Goal: Task Accomplishment & Management: Use online tool/utility

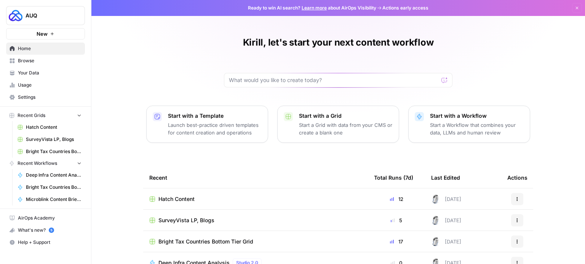
click at [291, 72] on div "Kirill, let's start your next content workflow" at bounding box center [338, 62] width 228 height 51
click at [291, 79] on input "text" at bounding box center [333, 80] width 209 height 8
type input "alio"
click at [440, 75] on button "Send" at bounding box center [445, 80] width 10 height 10
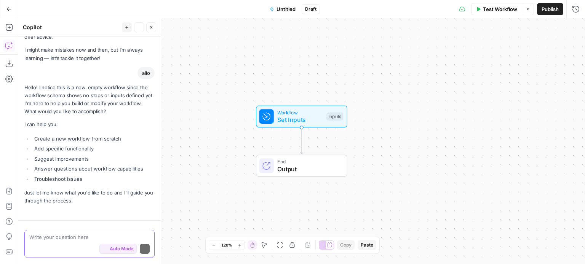
scroll to position [33, 0]
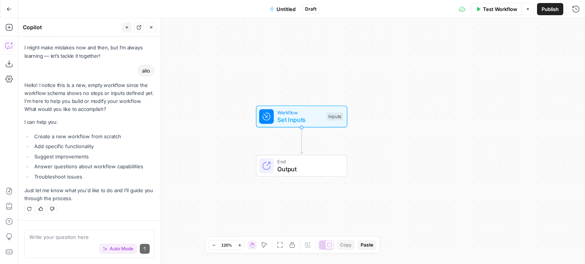
click at [292, 79] on div "Workflow Set Inputs Inputs End Output" at bounding box center [301, 141] width 566 height 246
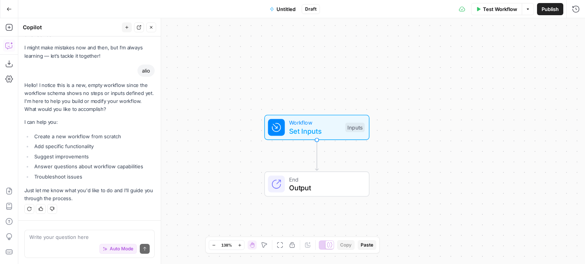
drag, startPoint x: 8, startPoint y: 5, endPoint x: 52, endPoint y: 26, distance: 48.5
click at [52, 26] on div "Copilot" at bounding box center [71, 28] width 97 height 8
click at [3, 10] on button "Go Back" at bounding box center [9, 9] width 14 height 14
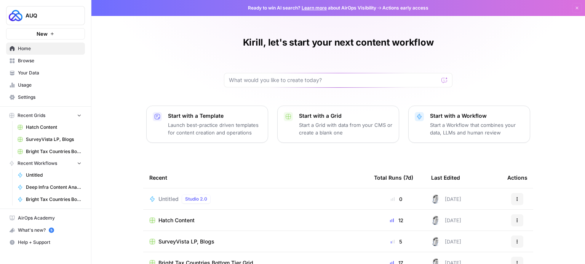
click at [16, 52] on link "Home" at bounding box center [45, 49] width 79 height 12
click at [262, 84] on div at bounding box center [338, 80] width 228 height 14
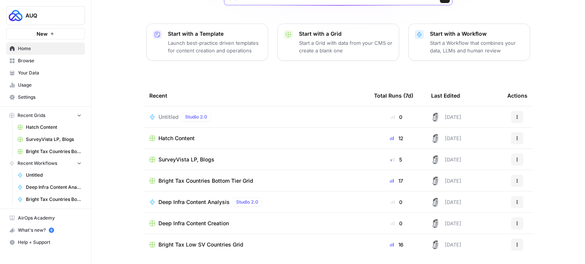
scroll to position [85, 0]
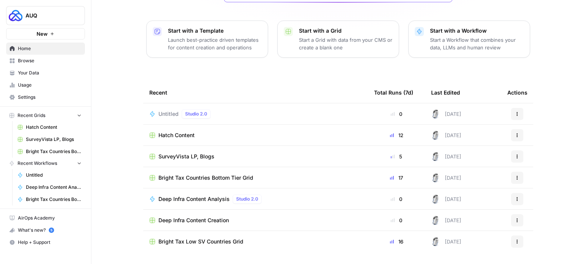
type input "alio"
click at [29, 62] on span "Browse" at bounding box center [50, 60] width 64 height 7
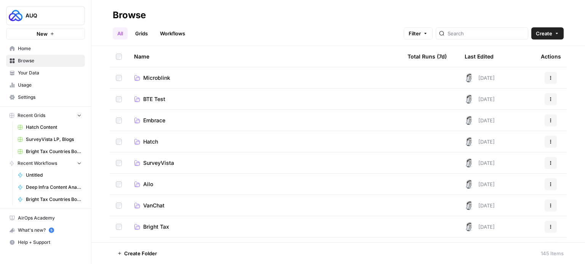
scroll to position [49, 0]
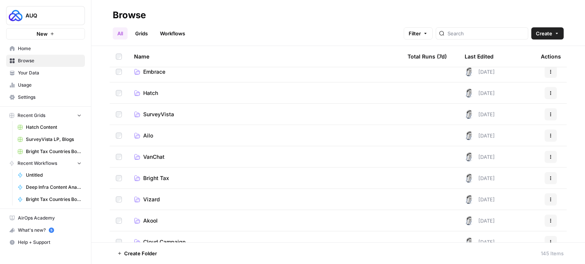
click at [147, 139] on span "Ailo" at bounding box center [148, 136] width 10 height 8
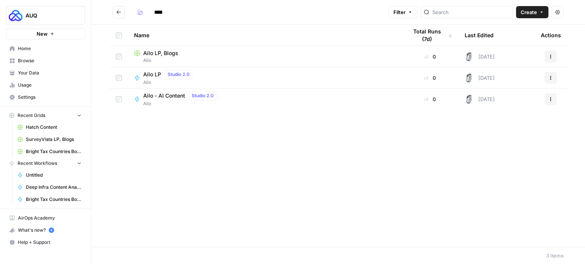
click at [158, 54] on span "Ailo LP, Blogs" at bounding box center [160, 53] width 35 height 8
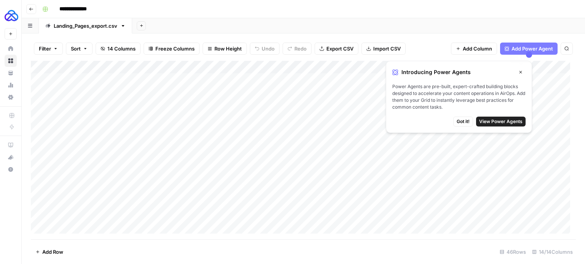
click at [521, 74] on button "Close" at bounding box center [520, 72] width 10 height 10
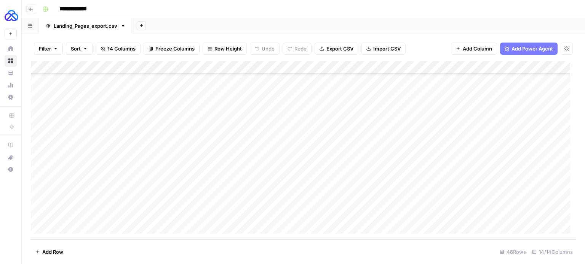
scroll to position [405, 0]
click at [30, 11] on icon "button" at bounding box center [31, 9] width 5 height 5
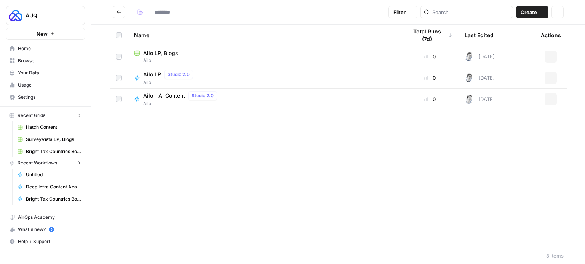
type input "****"
click at [153, 77] on span "Ailo LP" at bounding box center [152, 75] width 18 height 8
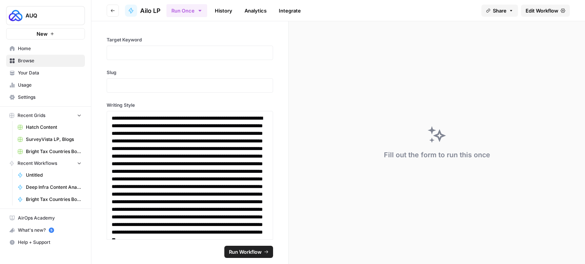
click at [528, 10] on span "Edit Workflow" at bounding box center [541, 11] width 33 height 8
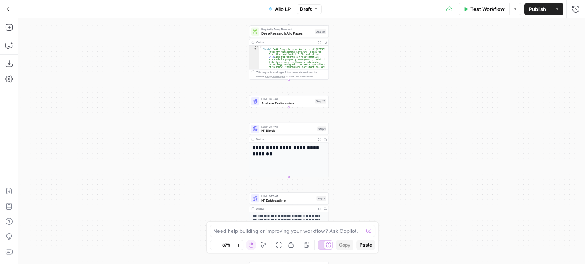
click at [6, 10] on icon "button" at bounding box center [8, 8] width 5 height 5
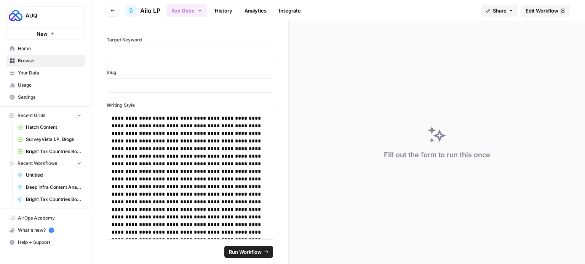
click at [111, 4] on header "Go back Ailo LP Run Once History Analytics Integrate Share Edit Workflow" at bounding box center [337, 10] width 493 height 21
click at [113, 8] on icon "button" at bounding box center [112, 10] width 5 height 5
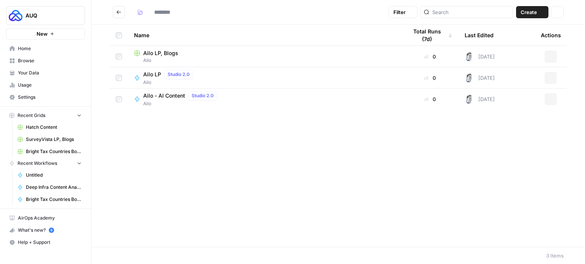
type input "****"
click at [121, 13] on button "Go back" at bounding box center [119, 12] width 12 height 12
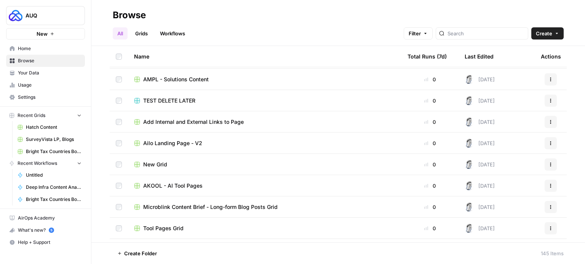
scroll to position [479, 0]
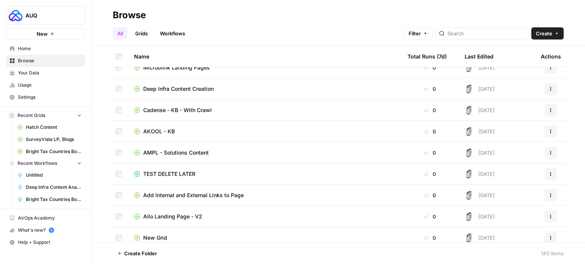
click at [192, 216] on span "Ailo Landing Page - V2" at bounding box center [172, 217] width 59 height 8
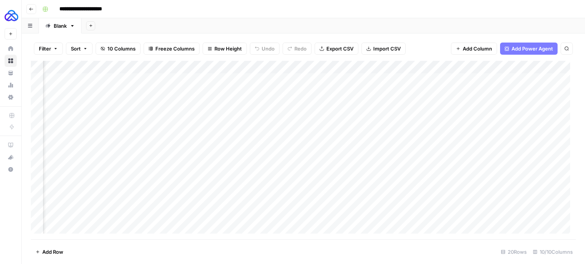
scroll to position [0, 286]
click at [355, 68] on div "Add Column" at bounding box center [303, 150] width 545 height 179
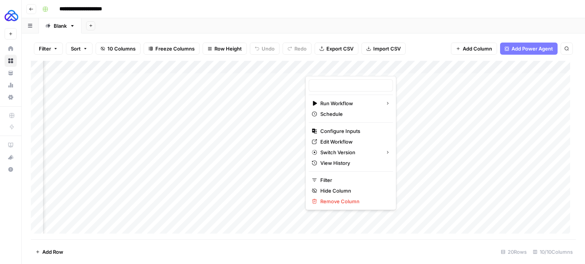
type input "Ailo Landing Page V2"
click at [346, 143] on span "Edit Workflow" at bounding box center [353, 142] width 67 height 8
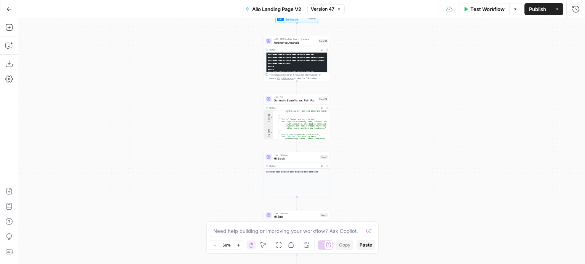
scroll to position [51, 0]
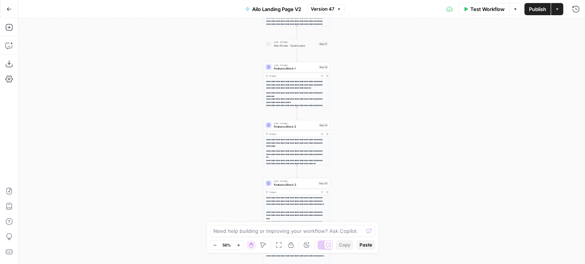
click at [559, 10] on icon "button" at bounding box center [556, 9] width 5 height 5
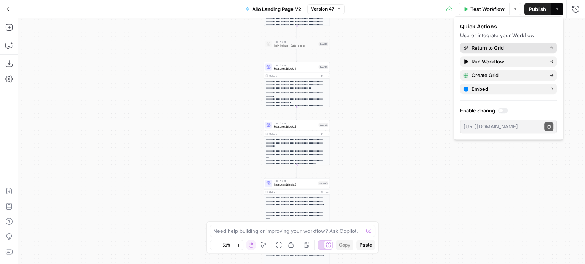
click at [505, 48] on span "Return to Grid" at bounding box center [507, 48] width 72 height 8
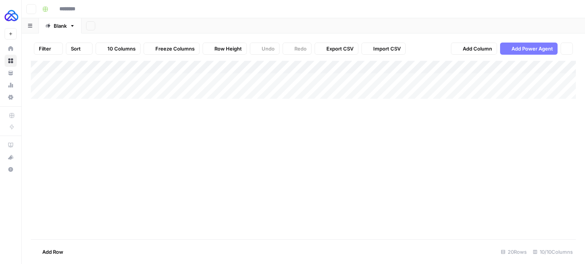
type input "**********"
click at [440, 78] on div "Add Column" at bounding box center [303, 150] width 545 height 179
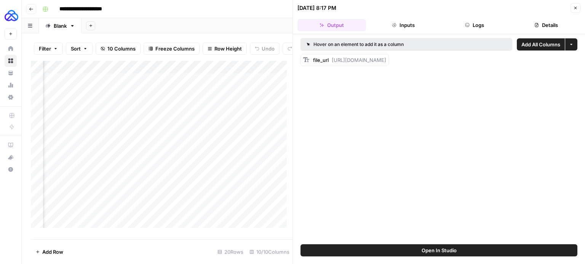
drag, startPoint x: 330, startPoint y: 59, endPoint x: 579, endPoint y: 56, distance: 249.7
click at [579, 56] on div "Hover on an element to add it as a column Add All Columns More options file_url…" at bounding box center [439, 139] width 292 height 210
copy span "[URL][DOMAIN_NAME]"
click at [578, 6] on button "Close" at bounding box center [575, 8] width 10 height 10
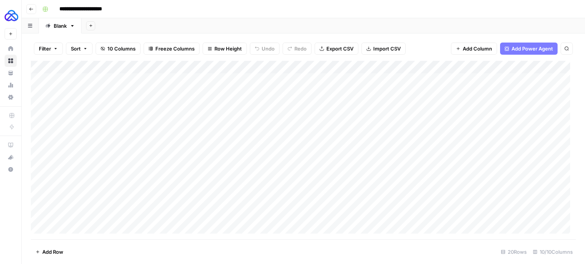
click at [32, 9] on icon "button" at bounding box center [31, 9] width 5 height 5
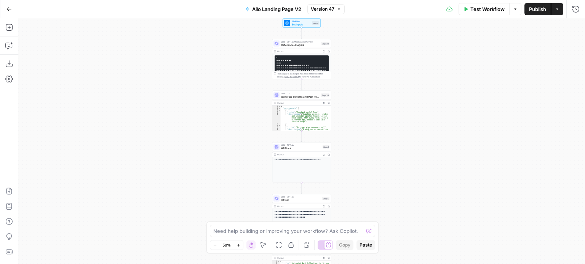
click at [309, 97] on span "Generate Benefits and Pain Points" at bounding box center [300, 97] width 38 height 4
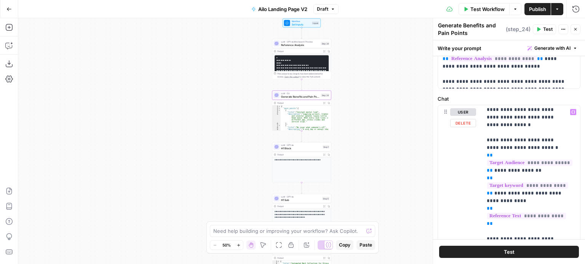
scroll to position [3, 0]
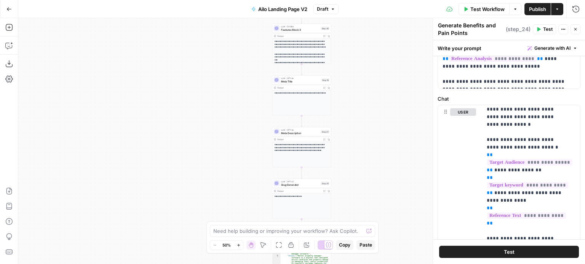
click at [518, 9] on button "Options" at bounding box center [515, 9] width 12 height 12
click at [557, 9] on icon "button" at bounding box center [556, 9] width 5 height 5
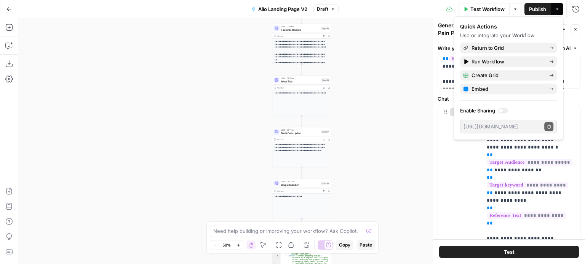
click at [398, 89] on div "Workflow Set Inputs Inputs LLM · GPT-4o Mini Search Preview Reference Analysis …" at bounding box center [301, 141] width 566 height 246
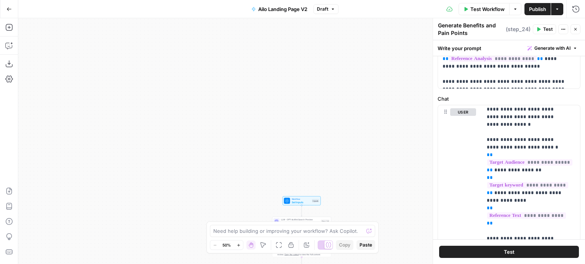
click at [347, 188] on div "Workflow Set Inputs Inputs LLM · GPT-4o Mini Search Preview Reference Analysis …" at bounding box center [301, 141] width 566 height 246
click at [338, 198] on div "Workflow Set Inputs Inputs LLM · GPT-4o Mini Search Preview Reference Analysis …" at bounding box center [301, 141] width 566 height 246
click at [352, 212] on div "Workflow Set Inputs Inputs LLM · GPT-4o Mini Search Preview Reference Analysis …" at bounding box center [301, 141] width 566 height 246
click at [399, 185] on div "Workflow Set Inputs Inputs LLM · GPT-4o Mini Search Preview Reference Analysis …" at bounding box center [301, 141] width 566 height 246
click at [446, 175] on div "user" at bounding box center [457, 268] width 38 height 327
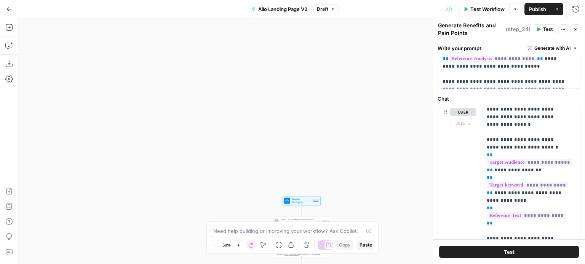
click at [463, 94] on form "**********" at bounding box center [509, 147] width 152 height 183
click at [347, 200] on div "Workflow Set Inputs Inputs LLM · GPT-4o Mini Search Preview Reference Analysis …" at bounding box center [301, 141] width 566 height 246
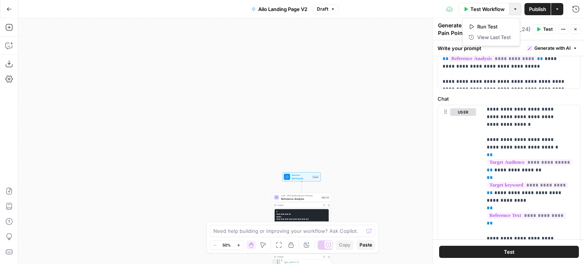
click at [516, 10] on icon "button" at bounding box center [515, 9] width 5 height 5
click at [556, 7] on icon "button" at bounding box center [556, 9] width 5 height 5
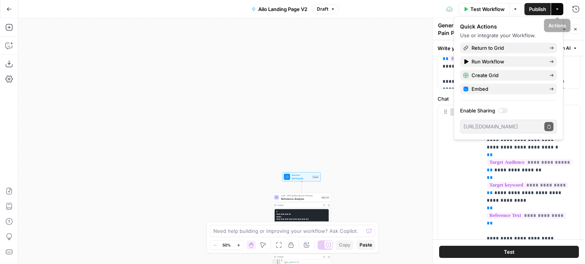
click at [559, 8] on icon "button" at bounding box center [556, 9] width 5 height 5
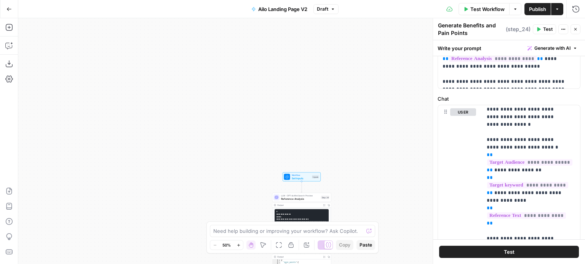
click at [567, 30] on button "Actions" at bounding box center [563, 29] width 10 height 10
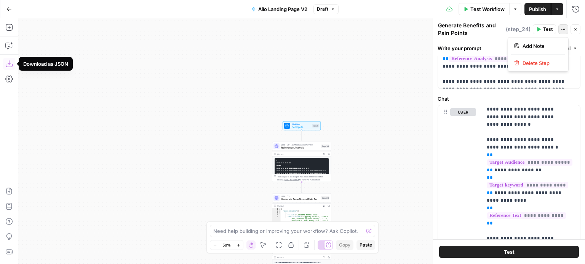
click at [11, 62] on icon "button" at bounding box center [9, 64] width 8 height 8
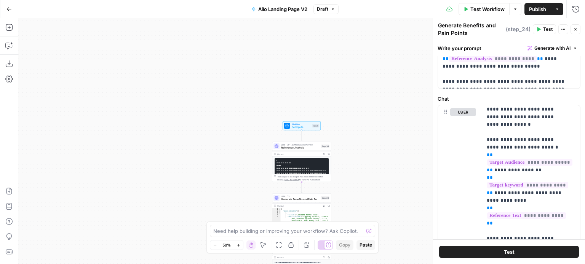
click at [11, 6] on button "Go Back" at bounding box center [9, 9] width 14 height 14
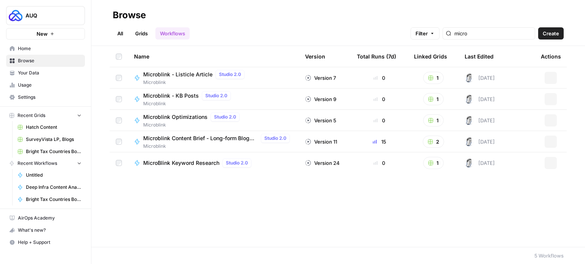
click at [43, 33] on span "New" at bounding box center [42, 34] width 11 height 8
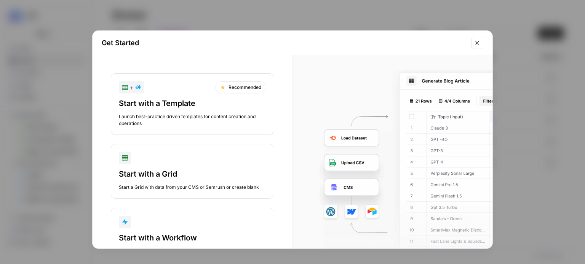
scroll to position [32, 0]
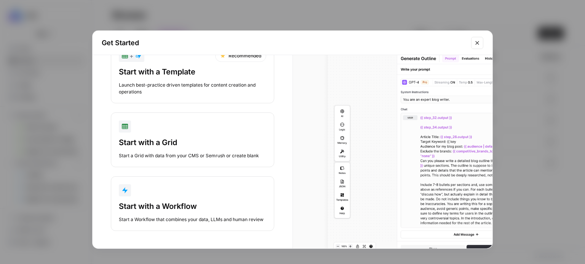
click at [213, 197] on button "Start with a Workflow Start a Workflow that combines your data, LLMs and human …" at bounding box center [192, 204] width 163 height 55
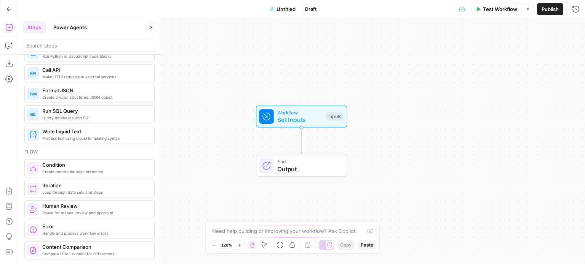
scroll to position [274, 0]
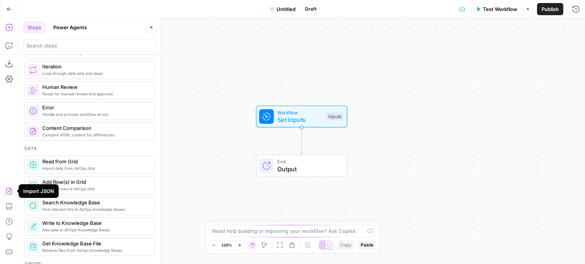
click at [8, 194] on icon "button" at bounding box center [9, 192] width 8 height 8
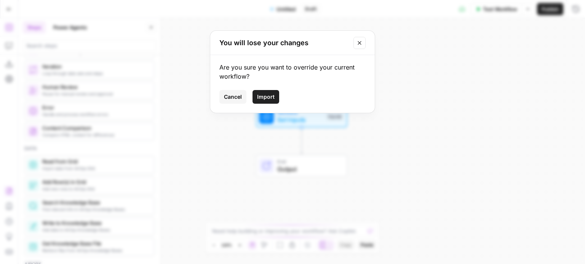
click at [272, 100] on span "Import" at bounding box center [266, 97] width 18 height 8
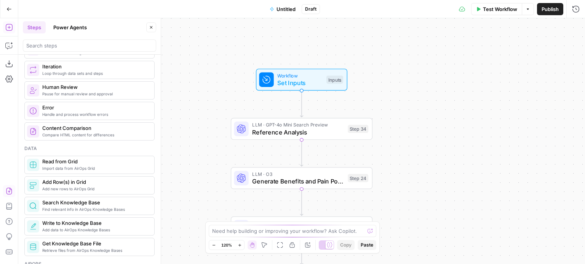
click at [303, 126] on span "LLM · GPT-4o Mini Search Preview" at bounding box center [298, 124] width 92 height 7
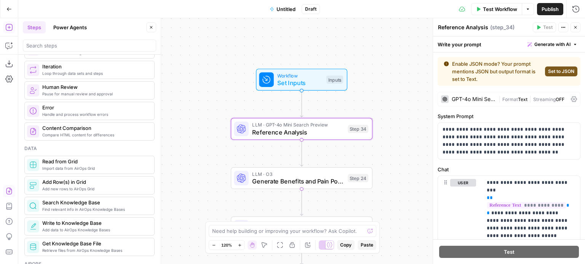
click at [551, 75] on span "Set to JSON" at bounding box center [561, 71] width 26 height 7
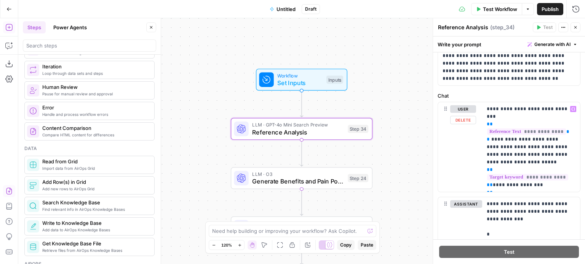
scroll to position [62, 0]
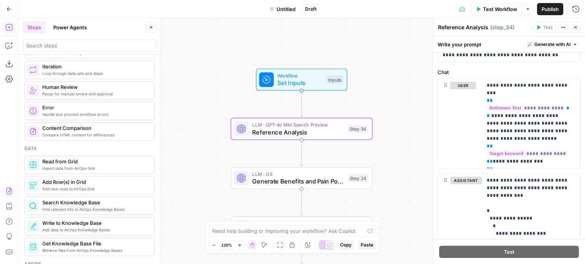
click at [309, 86] on span "Set Inputs" at bounding box center [299, 82] width 45 height 9
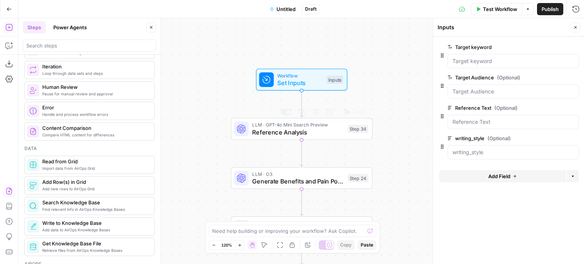
click at [319, 130] on span "Reference Analysis" at bounding box center [298, 132] width 92 height 9
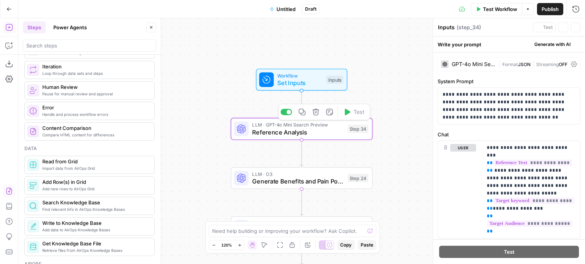
type textarea "Reference Analysis"
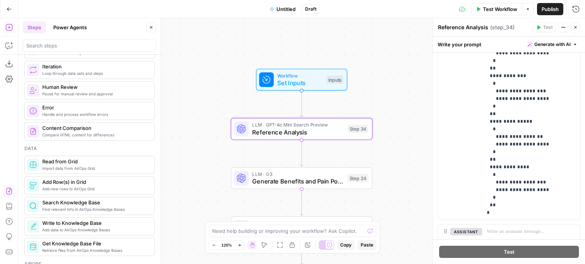
scroll to position [363, 0]
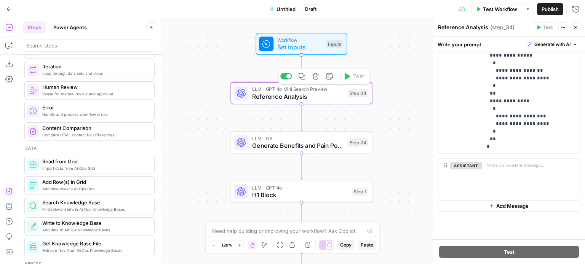
click at [329, 137] on span "LLM · O3" at bounding box center [298, 138] width 92 height 7
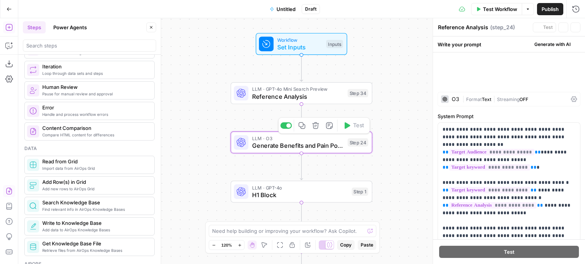
type textarea "Generate Benefits and Pain Points"
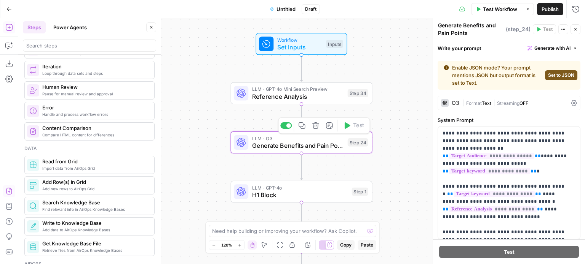
click at [333, 148] on span "Generate Benefits and Pain Points" at bounding box center [298, 145] width 92 height 9
click at [489, 119] on label "System Prompt" at bounding box center [508, 120] width 143 height 8
click at [548, 78] on span "Set to JSON" at bounding box center [561, 75] width 26 height 7
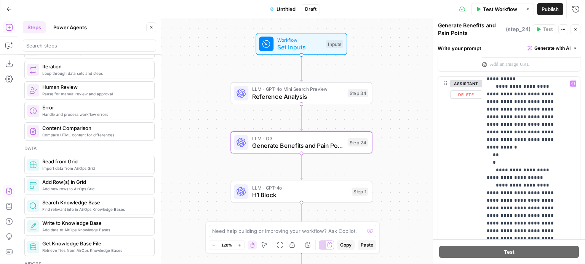
scroll to position [487, 0]
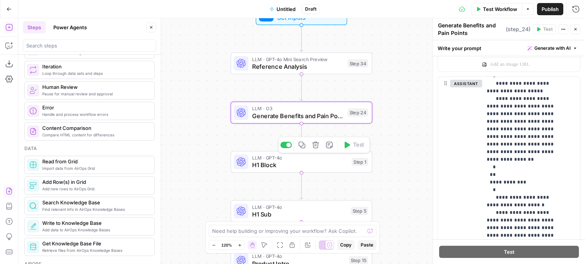
click at [327, 161] on span "H1 Block" at bounding box center [300, 165] width 96 height 9
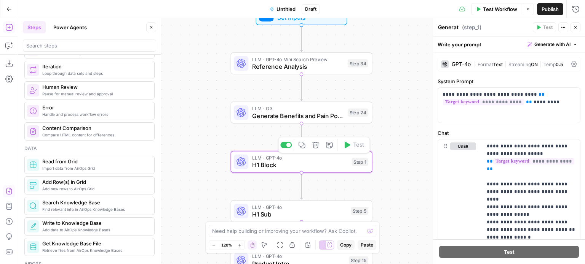
type textarea "H1 Block"
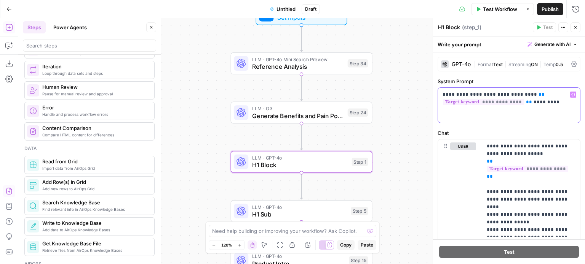
click at [537, 103] on p "**********" at bounding box center [505, 98] width 127 height 15
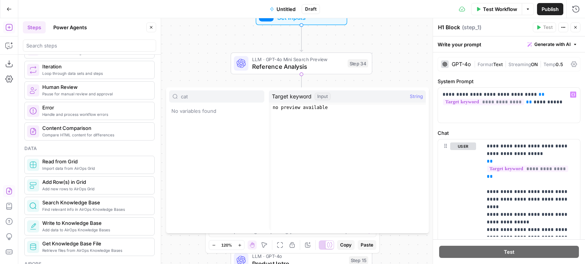
type input "cat"
click at [546, 102] on p "**********" at bounding box center [505, 98] width 127 height 15
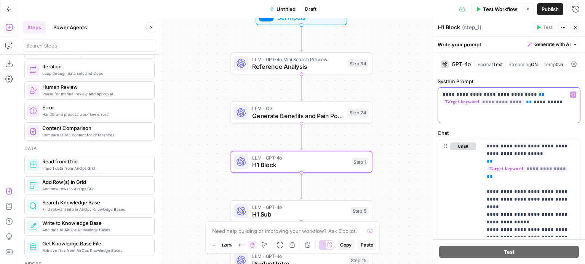
click at [545, 102] on p "**********" at bounding box center [505, 98] width 127 height 15
click at [548, 103] on p "**********" at bounding box center [505, 98] width 127 height 15
click at [549, 103] on p "**********" at bounding box center [505, 98] width 127 height 15
click at [463, 107] on p "**********" at bounding box center [505, 102] width 127 height 23
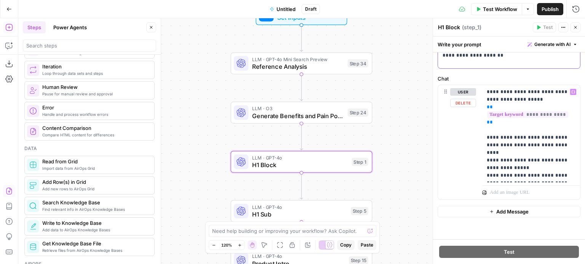
scroll to position [0, 0]
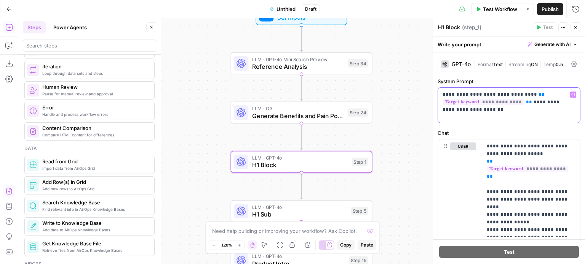
drag, startPoint x: 501, startPoint y: 111, endPoint x: 525, endPoint y: 102, distance: 26.0
click at [525, 102] on p "**********" at bounding box center [505, 102] width 127 height 23
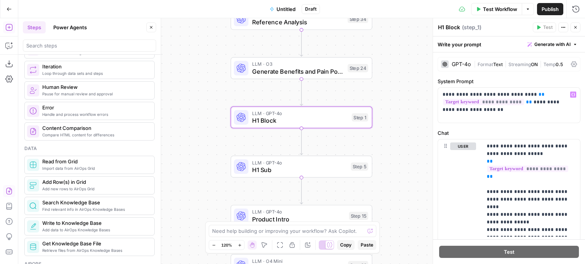
click at [338, 164] on span "LLM · GPT-4o" at bounding box center [299, 162] width 95 height 7
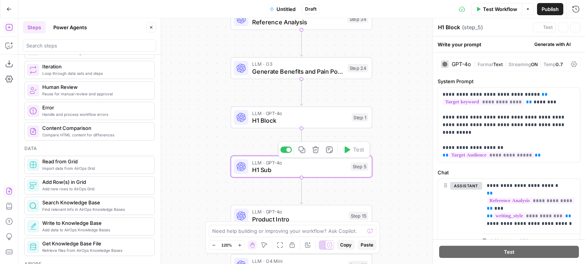
type textarea "H1 Sub"
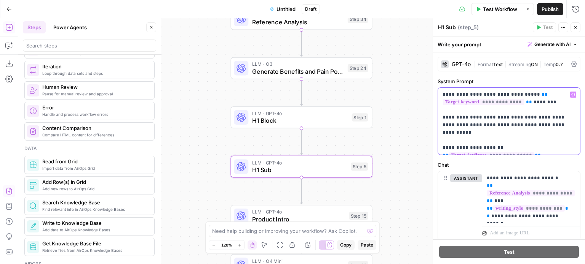
drag, startPoint x: 556, startPoint y: 100, endPoint x: 525, endPoint y: 102, distance: 30.5
click at [525, 102] on p "**********" at bounding box center [505, 121] width 127 height 61
paste div
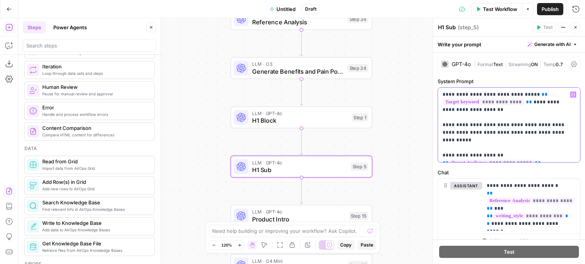
click at [523, 95] on p "**********" at bounding box center [505, 125] width 127 height 68
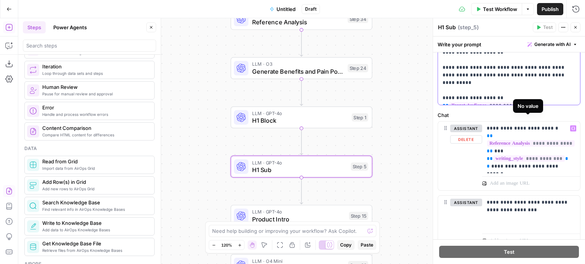
scroll to position [118, 0]
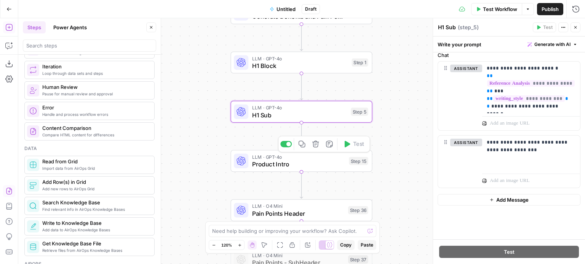
click at [339, 168] on span "Product Intro" at bounding box center [298, 164] width 93 height 9
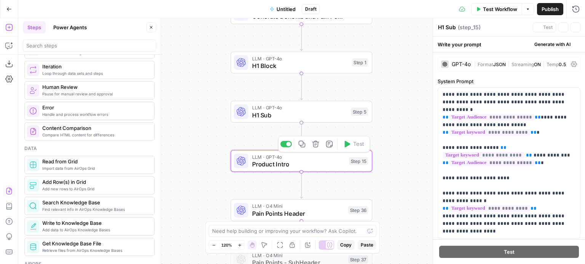
type textarea "Product Intro"
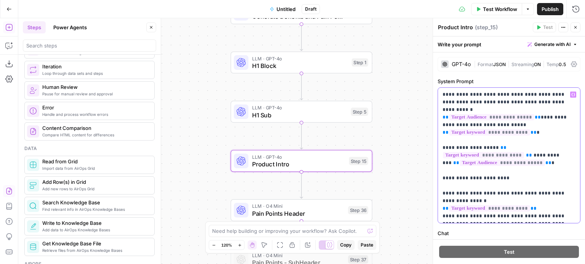
drag, startPoint x: 467, startPoint y: 102, endPoint x: 436, endPoint y: 101, distance: 31.6
click at [436, 101] on div "**********" at bounding box center [508, 141] width 152 height 246
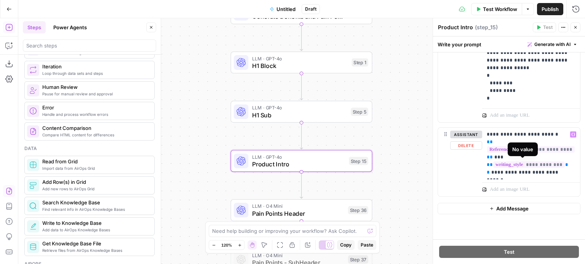
scroll to position [226, 0]
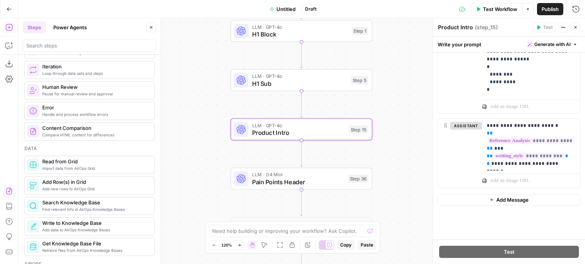
click at [335, 187] on div "LLM · O4 Mini Pain Points Header Step 36 Copy step Delete step Add Note Test" at bounding box center [302, 179] width 142 height 22
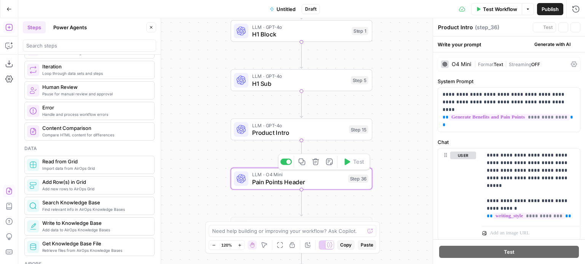
type textarea "Pain Points Header"
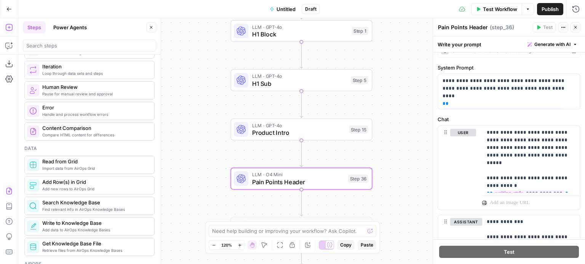
scroll to position [19, 0]
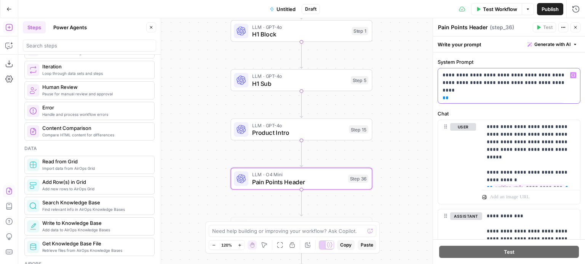
click at [493, 81] on p "**********" at bounding box center [505, 83] width 127 height 23
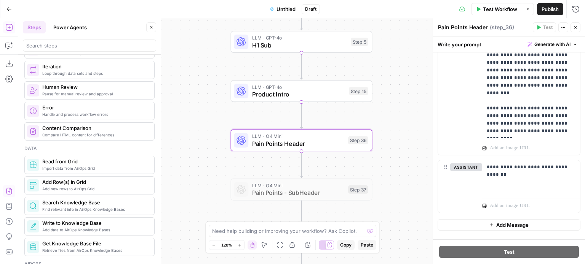
scroll to position [240, 0]
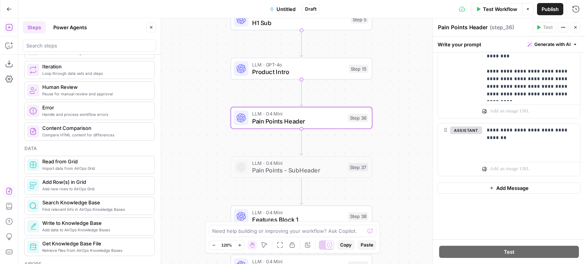
click at [327, 172] on span "Pain Points - SubHeader" at bounding box center [298, 170] width 92 height 9
click at [288, 152] on div at bounding box center [285, 150] width 11 height 6
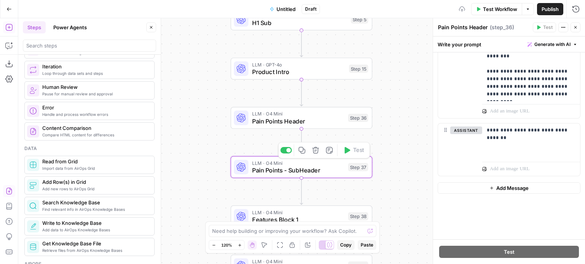
click at [301, 168] on span "Pain Points - SubHeader" at bounding box center [298, 170] width 92 height 9
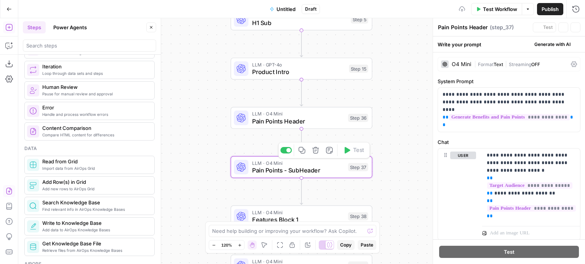
type textarea "Pain Points - SubHeader"
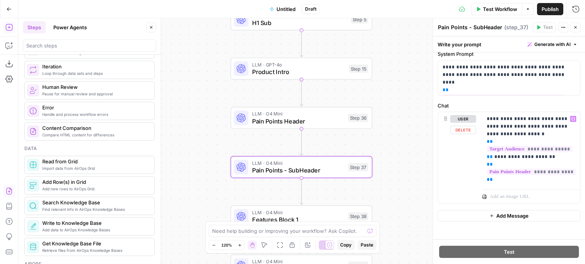
scroll to position [32, 0]
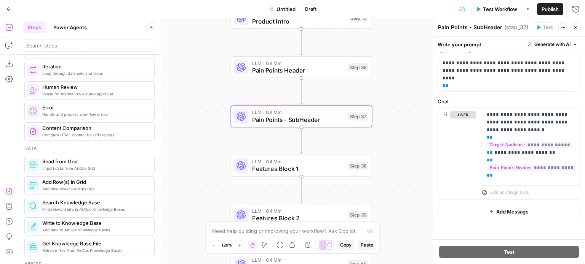
click at [314, 165] on span "Features Block 1" at bounding box center [298, 168] width 92 height 9
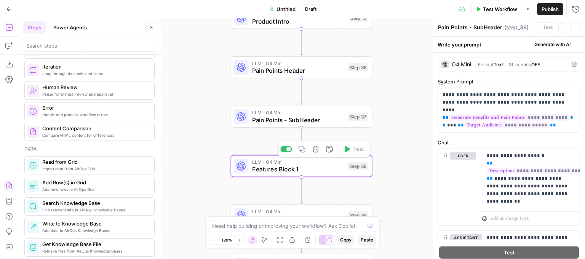
type textarea "Features Block 1"
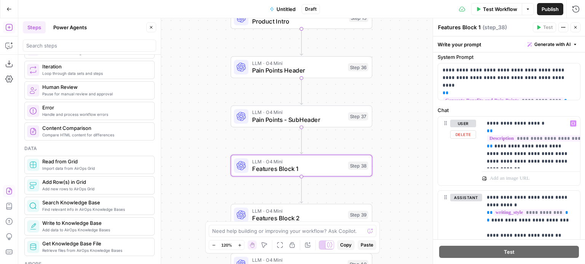
scroll to position [35, 0]
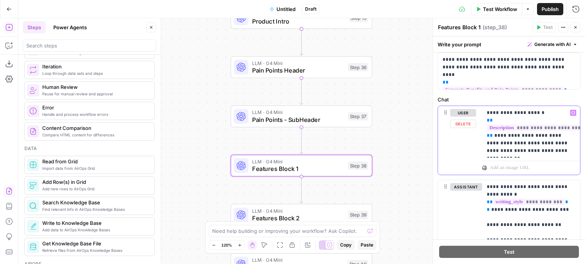
click at [530, 149] on p "**********" at bounding box center [527, 132] width 83 height 46
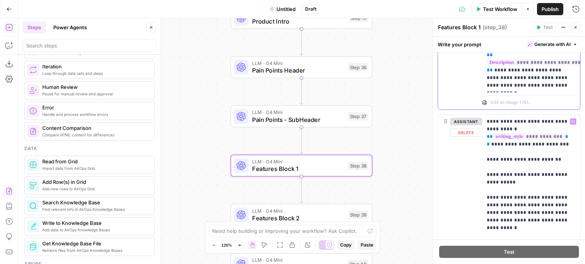
scroll to position [93, 0]
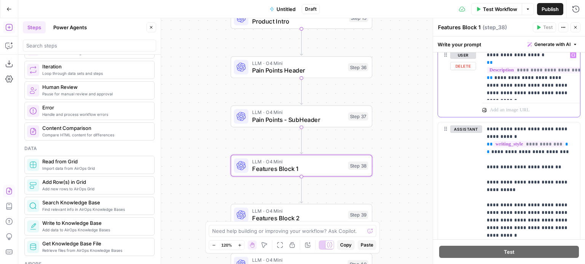
click at [536, 71] on span "**********" at bounding box center [555, 70] width 137 height 6
drag, startPoint x: 519, startPoint y: 178, endPoint x: 534, endPoint y: 187, distance: 16.6
click at [534, 187] on p "**********" at bounding box center [527, 217] width 83 height 183
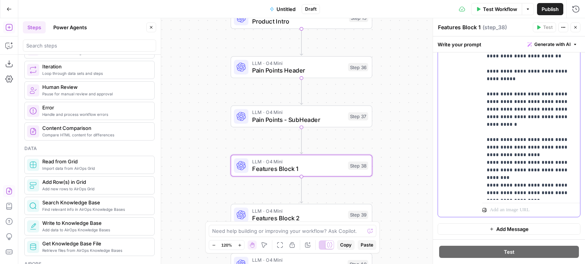
scroll to position [239, 0]
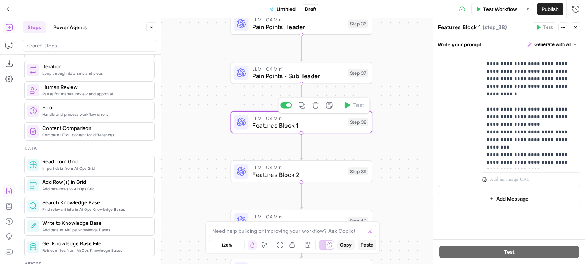
click at [333, 177] on span "Features Block 2" at bounding box center [298, 174] width 92 height 9
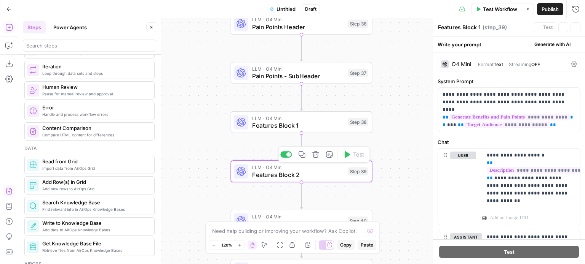
type textarea "Features Block 2"
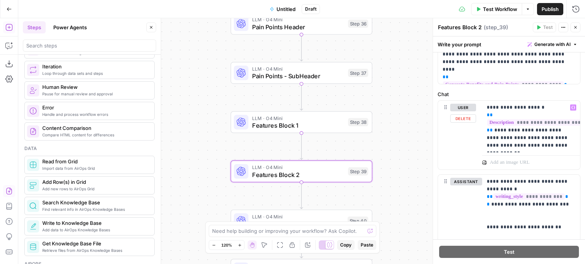
scroll to position [41, 0]
click at [534, 145] on p "**********" at bounding box center [527, 127] width 83 height 46
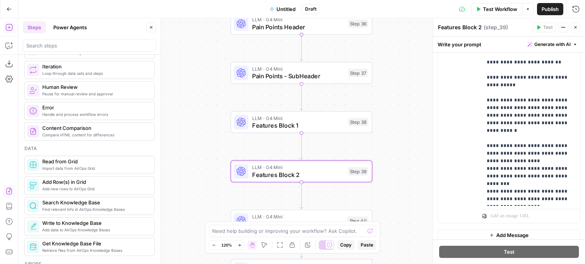
scroll to position [247, 0]
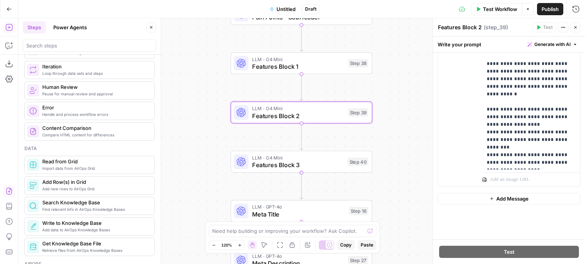
click at [323, 162] on span "Features Block 3" at bounding box center [298, 165] width 92 height 9
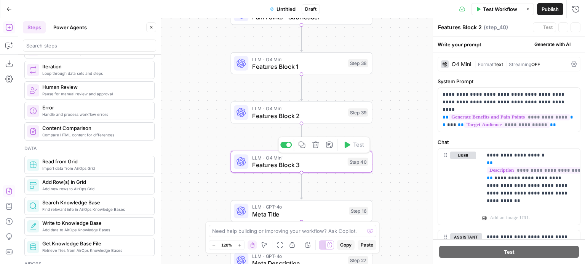
type textarea "Features Block 3"
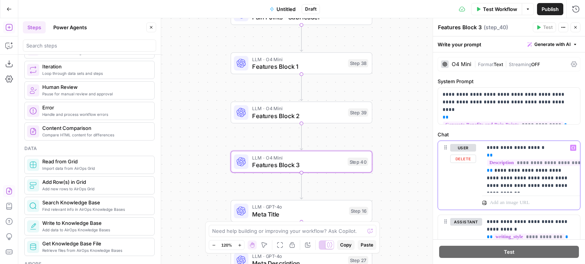
click at [528, 188] on p "**********" at bounding box center [527, 167] width 83 height 46
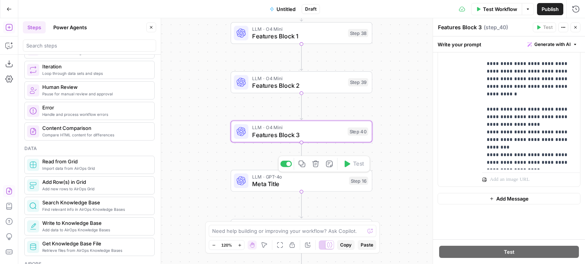
click at [309, 180] on span "Meta Title" at bounding box center [298, 184] width 93 height 9
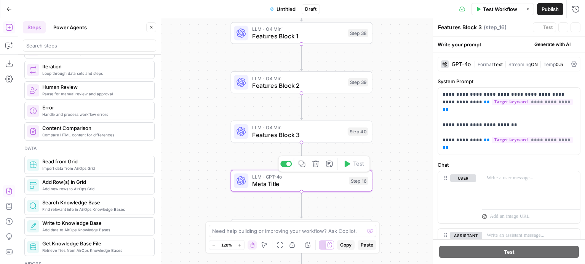
type textarea "Meta Title"
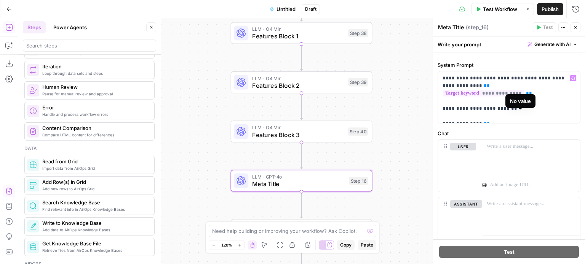
scroll to position [12, 0]
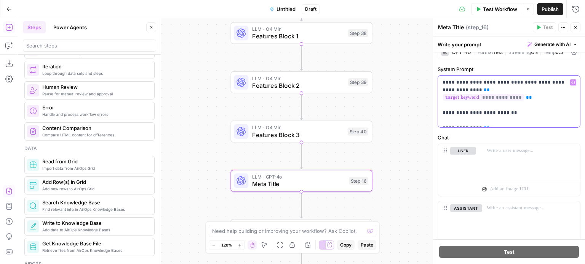
click at [543, 85] on p "**********" at bounding box center [505, 102] width 127 height 46
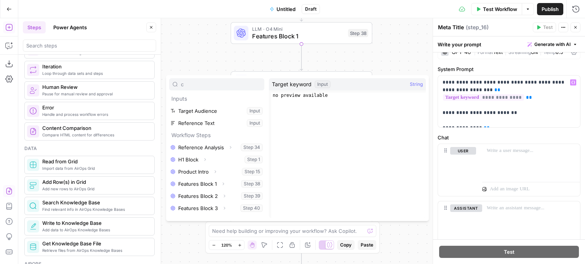
type input "c"
click at [441, 92] on div "**********" at bounding box center [509, 102] width 142 height 52
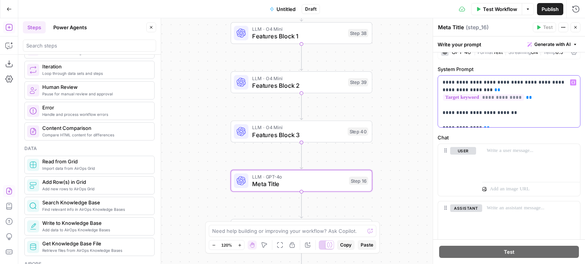
click at [443, 91] on p "**********" at bounding box center [505, 102] width 127 height 46
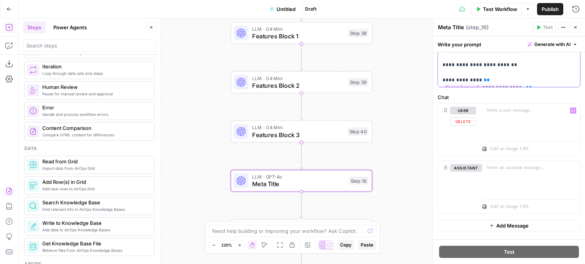
scroll to position [86, 0]
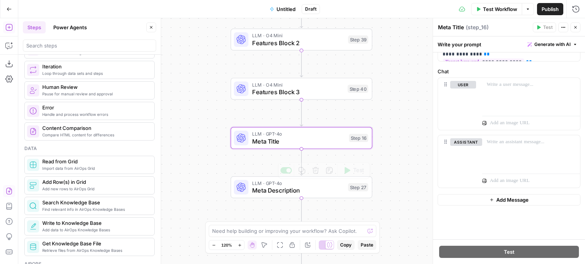
click at [334, 193] on span "Meta Description" at bounding box center [298, 190] width 92 height 9
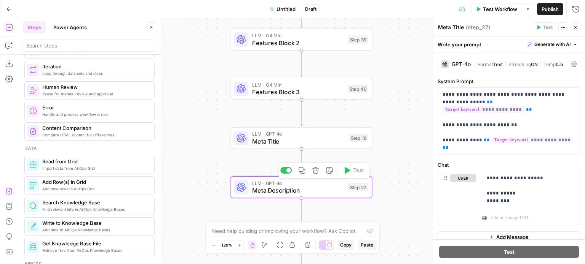
type textarea "Meta Description"
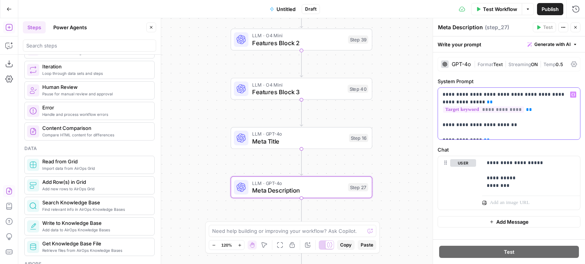
drag, startPoint x: 540, startPoint y: 94, endPoint x: 571, endPoint y: 96, distance: 30.9
click at [571, 96] on div "**********" at bounding box center [509, 114] width 142 height 52
paste div
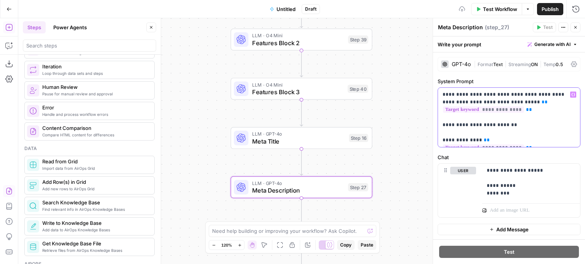
scroll to position [18, 0]
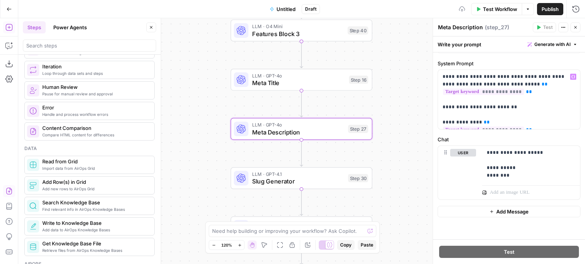
click at [318, 176] on span "LLM · GPT-4.1" at bounding box center [298, 174] width 92 height 7
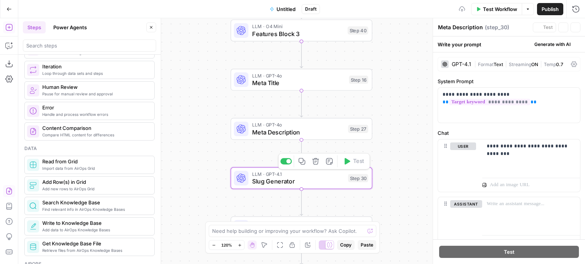
type textarea "Slug Generator"
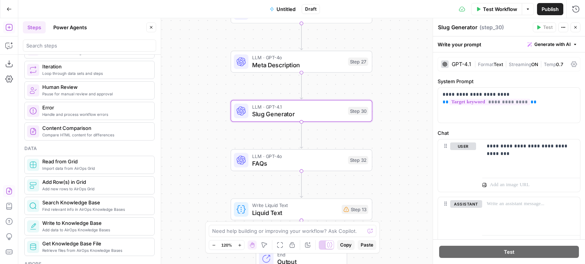
click at [328, 152] on div "LLM · GPT-4o FAQs Step 32 Copy step Delete step Add Note Test" at bounding box center [302, 161] width 142 height 22
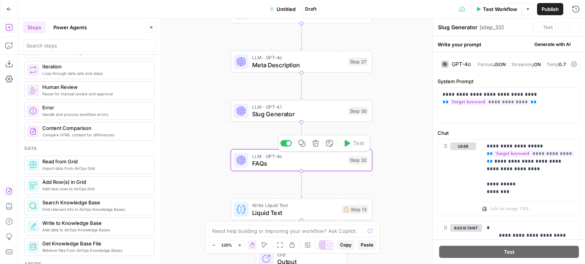
type textarea "FAQs"
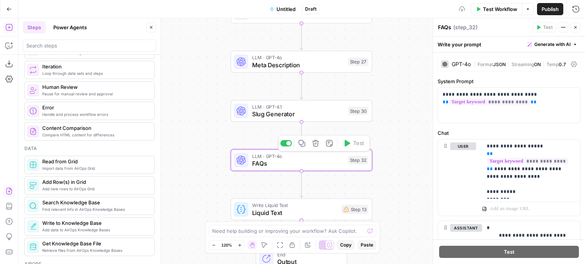
click at [331, 159] on span "FAQs" at bounding box center [298, 163] width 92 height 9
click at [508, 143] on p "**********" at bounding box center [527, 169] width 83 height 53
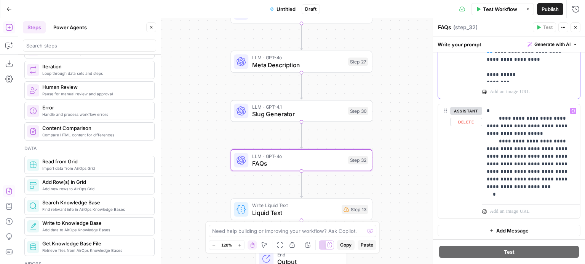
scroll to position [118, 0]
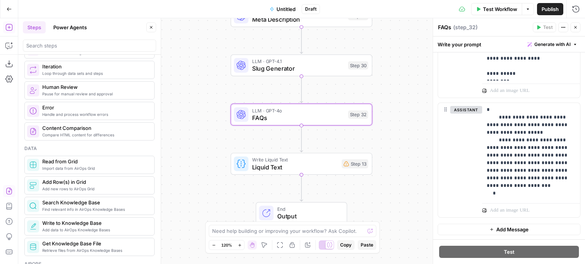
click at [317, 164] on span "Liquid Text" at bounding box center [295, 167] width 86 height 9
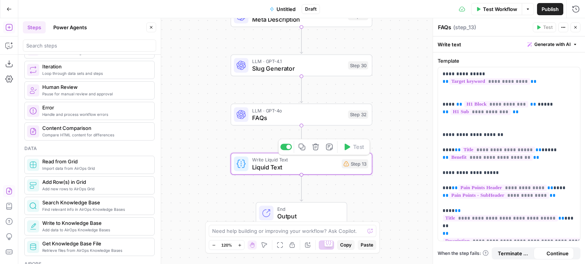
type textarea "Liquid Text"
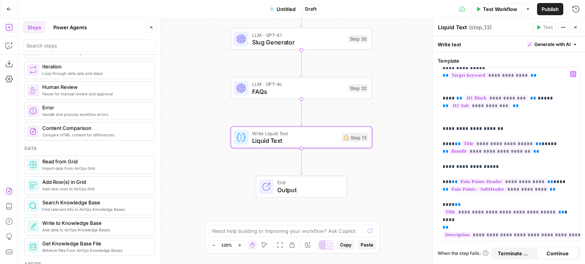
scroll to position [0, 0]
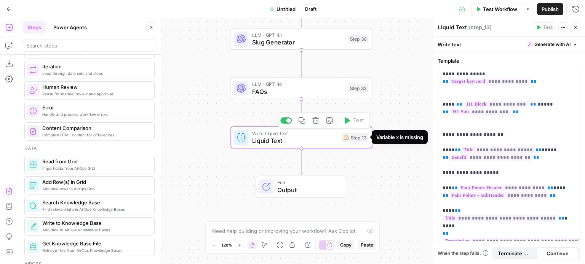
click at [347, 139] on icon at bounding box center [345, 137] width 5 height 5
click at [353, 138] on div "Step 13" at bounding box center [354, 137] width 27 height 9
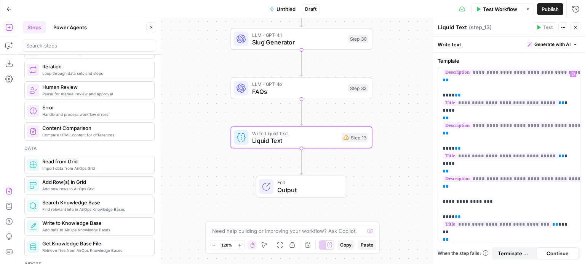
scroll to position [372, 0]
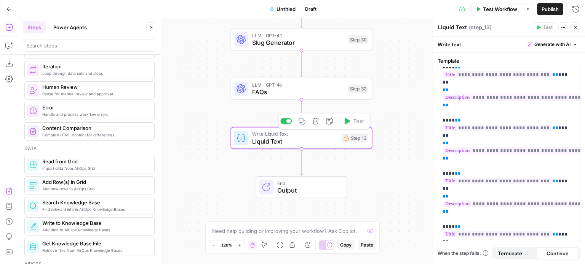
click at [287, 91] on span "FAQs" at bounding box center [298, 92] width 92 height 9
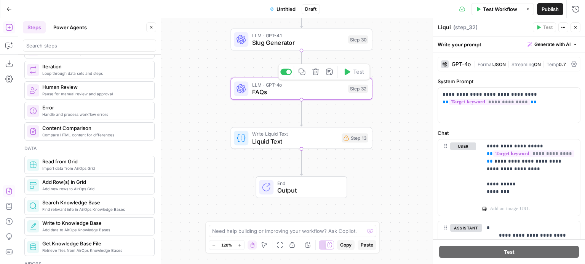
type textarea "FAQs"
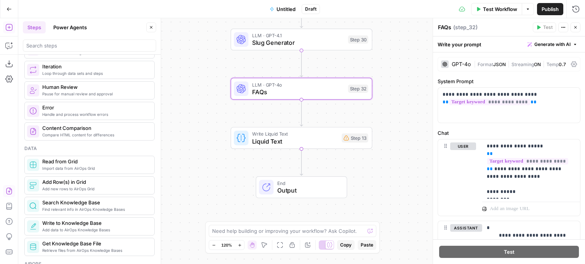
click at [295, 42] on span "Slug Generator" at bounding box center [298, 42] width 92 height 9
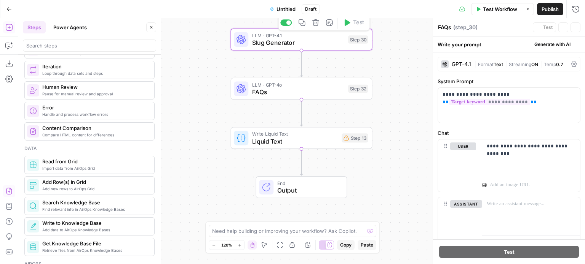
type textarea "Slug Generator"
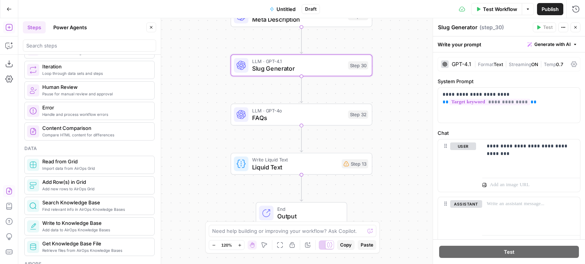
click at [491, 60] on div "GPT-4.1 | Format Text | Streaming ON | Temp 0.7" at bounding box center [508, 64] width 143 height 14
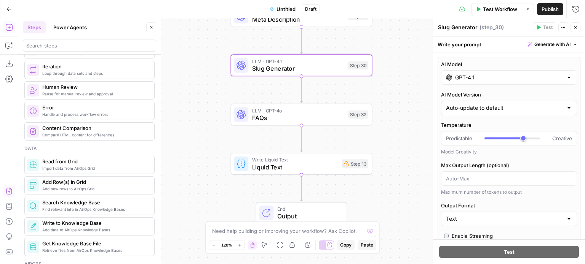
click at [477, 214] on div "Text" at bounding box center [509, 219] width 136 height 14
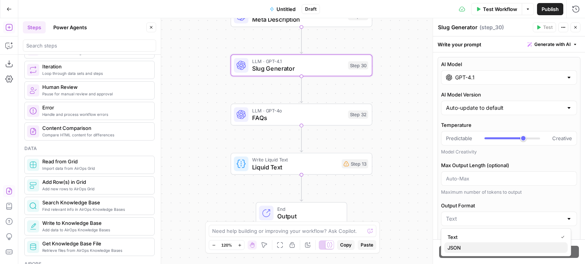
click at [478, 243] on button "JSON" at bounding box center [505, 248] width 123 height 11
type input "JSON"
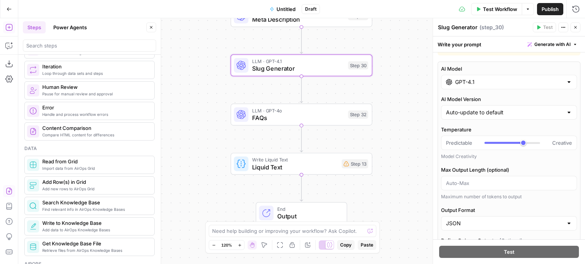
scroll to position [0, 0]
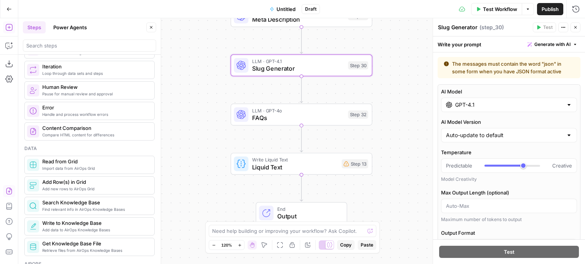
click at [384, 60] on div "Workflow Set Inputs Inputs LLM · GPT-4o Mini Search Preview Reference Analysis …" at bounding box center [301, 141] width 566 height 246
click at [524, 59] on div "The messages must contain the word "json" in some form when you have JSON forma…" at bounding box center [508, 67] width 143 height 21
click at [321, 59] on span "LLM · GPT-4.1" at bounding box center [298, 61] width 92 height 7
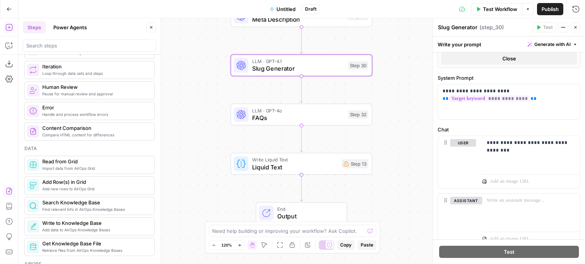
scroll to position [335, 0]
click at [520, 150] on p "**********" at bounding box center [527, 146] width 83 height 15
click at [502, 235] on p at bounding box center [526, 239] width 74 height 8
click at [503, 217] on div at bounding box center [531, 211] width 98 height 35
click at [500, 191] on div "**********" at bounding box center [508, 163] width 143 height 57
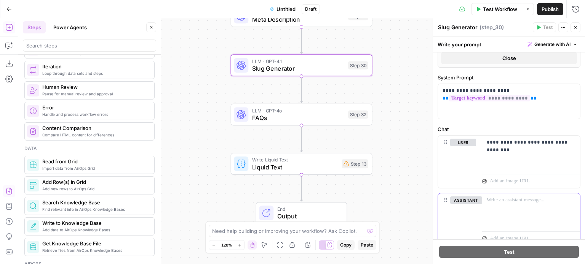
click at [512, 220] on div at bounding box center [531, 211] width 98 height 35
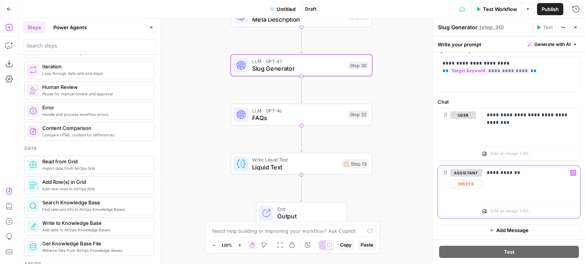
scroll to position [307, 0]
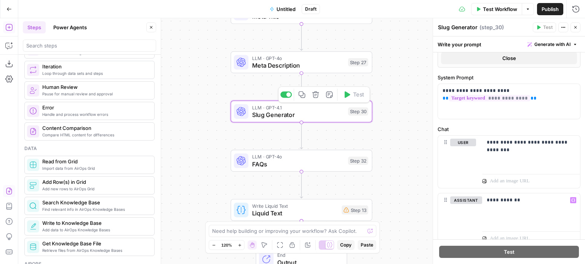
click at [340, 110] on span "LLM · GPT-4.1" at bounding box center [298, 107] width 92 height 7
click at [335, 65] on span "Meta Description" at bounding box center [298, 65] width 92 height 9
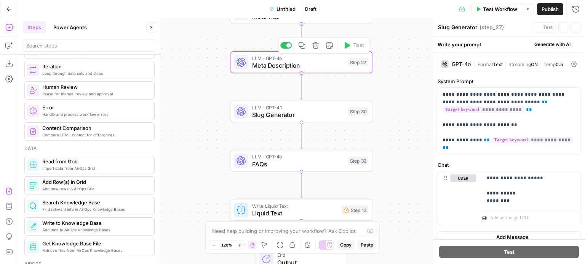
type textarea "Meta Description"
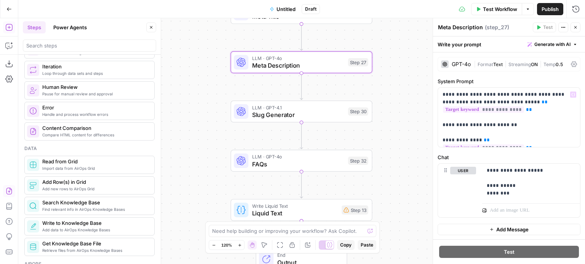
scroll to position [18, 0]
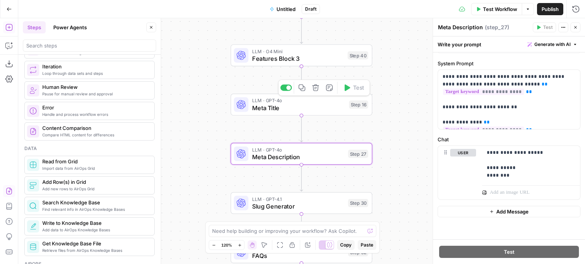
click at [328, 105] on span "Meta Title" at bounding box center [298, 108] width 93 height 9
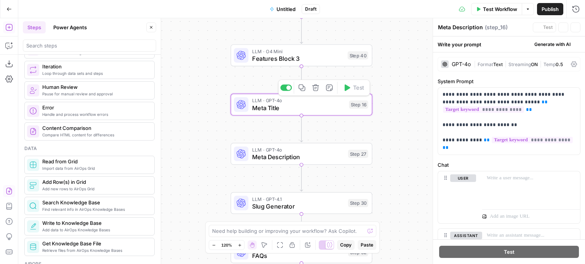
type textarea "Meta Title"
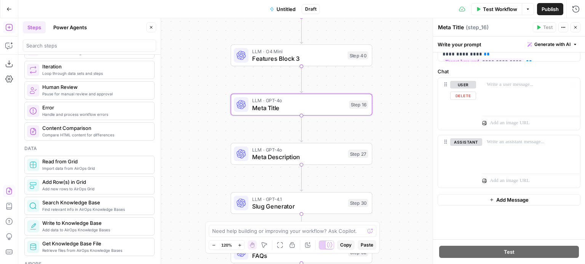
scroll to position [0, 0]
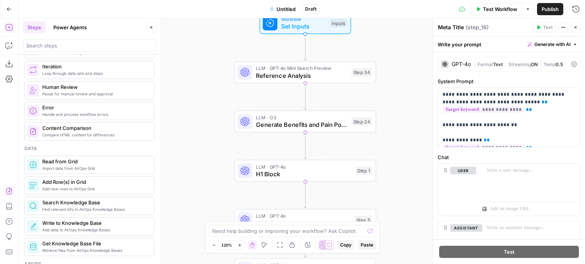
click at [320, 77] on span "Reference Analysis" at bounding box center [302, 75] width 92 height 9
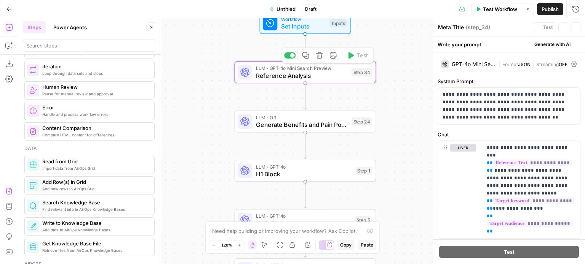
type textarea "Reference Analysis"
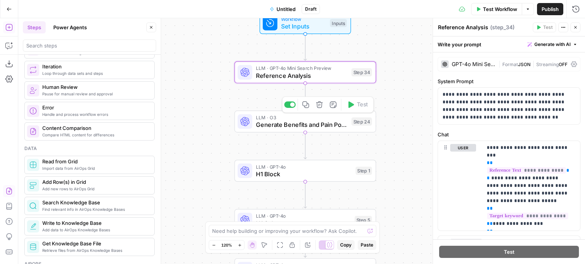
click at [327, 129] on span "Generate Benefits and Pain Points" at bounding box center [302, 124] width 92 height 9
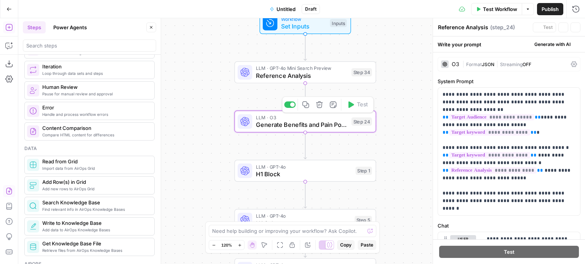
type textarea "Generate Benefits and Pain Points"
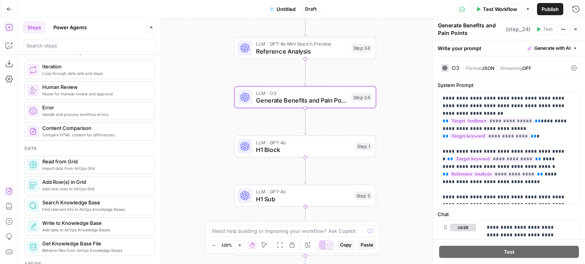
click at [334, 150] on span "H1 Block" at bounding box center [304, 149] width 96 height 9
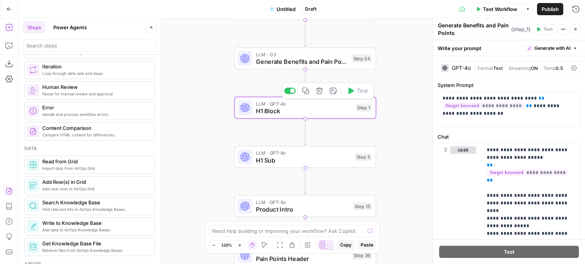
type textarea "H1 Block"
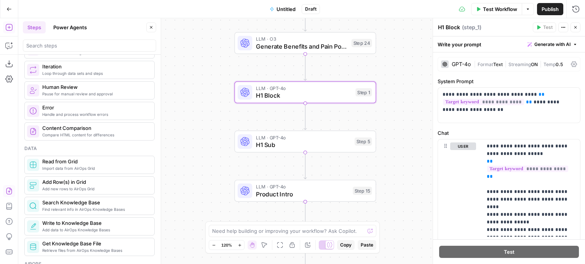
click at [495, 56] on form "**********" at bounding box center [509, 146] width 152 height 187
click at [498, 60] on div "GPT-4o | Format Text | Streaming ON | Temp 0.5" at bounding box center [508, 64] width 143 height 14
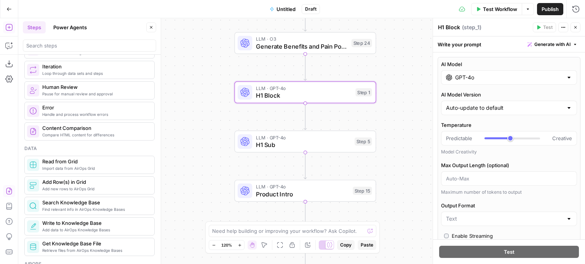
click at [340, 141] on span "H1 Sub" at bounding box center [303, 144] width 95 height 9
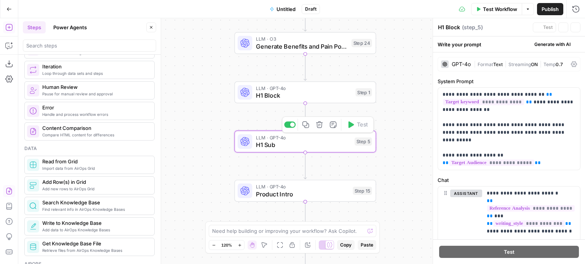
type textarea "H1 Sub"
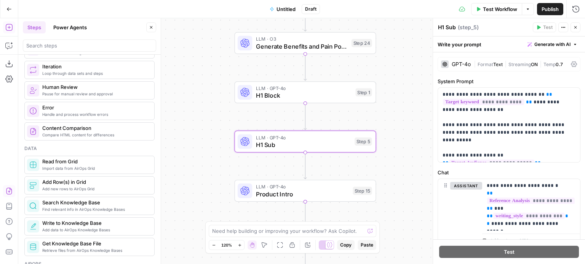
click at [494, 68] on div "GPT-4o | Format Text | Streaming ON | Temp 0.7" at bounding box center [508, 64] width 143 height 14
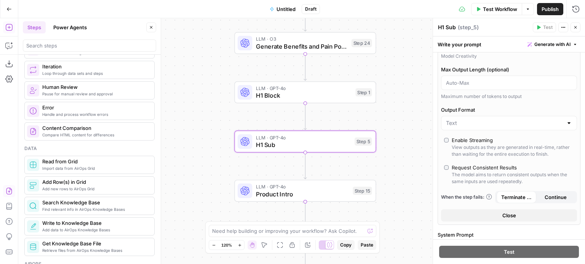
scroll to position [97, 0]
click at [403, 163] on div "Workflow Set Inputs Inputs LLM · GPT-4o Mini Search Preview Reference Analysis …" at bounding box center [301, 141] width 566 height 246
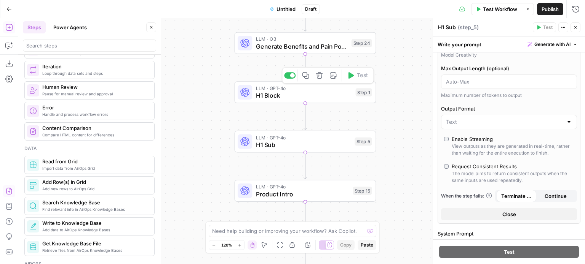
click at [335, 97] on span "H1 Block" at bounding box center [304, 95] width 96 height 9
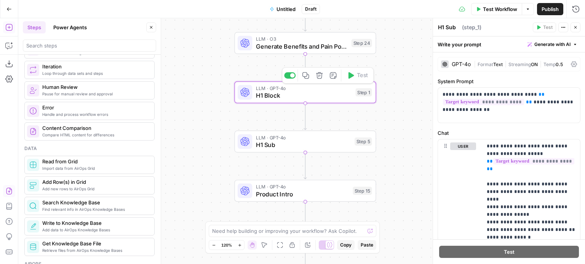
type textarea "H1 Block"
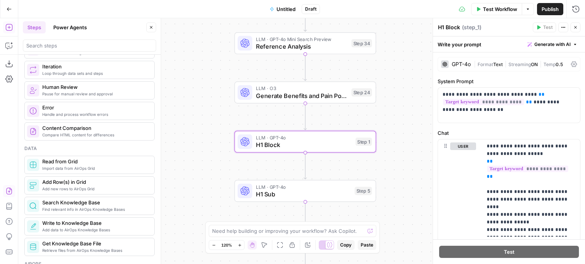
click at [347, 92] on span "Generate Benefits and Pain Points" at bounding box center [302, 95] width 92 height 9
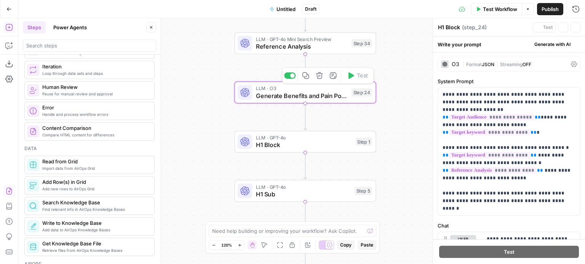
type textarea "Generate Benefits and Pain Points"
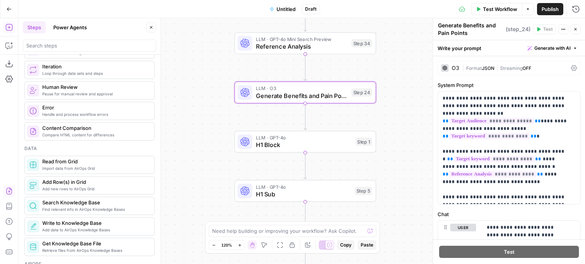
scroll to position [108, 0]
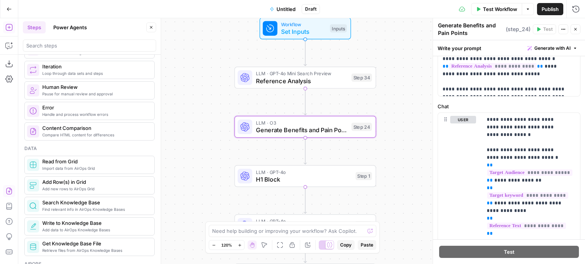
click at [341, 86] on div "LLM · GPT-4o Mini Search Preview Reference Analysis Step 34 Copy step Delete st…" at bounding box center [305, 78] width 142 height 22
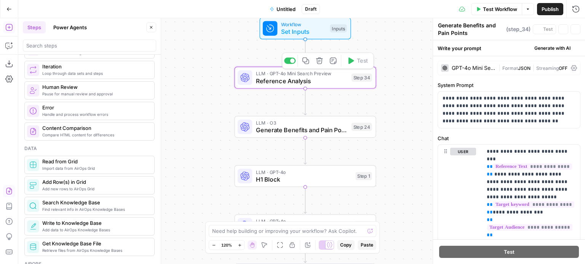
type textarea "Reference Analysis"
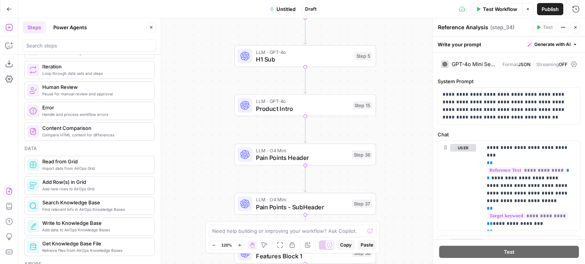
click at [334, 109] on span "Product Intro" at bounding box center [302, 108] width 93 height 9
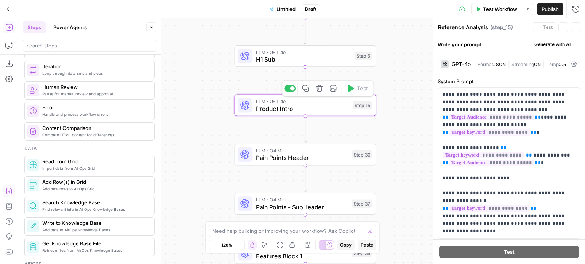
type textarea "Product Intro"
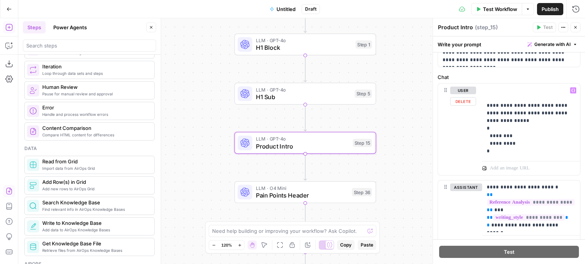
scroll to position [226, 0]
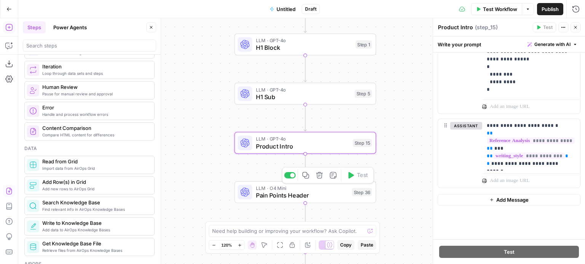
click at [315, 185] on span "LLM · O4 Mini" at bounding box center [302, 188] width 92 height 7
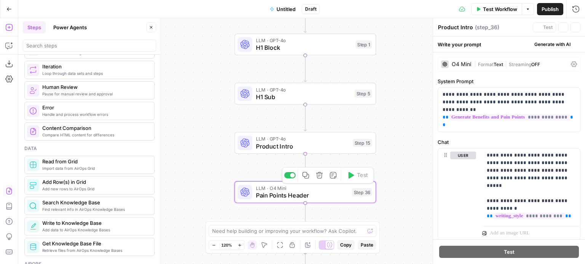
type textarea "Pain Points Header"
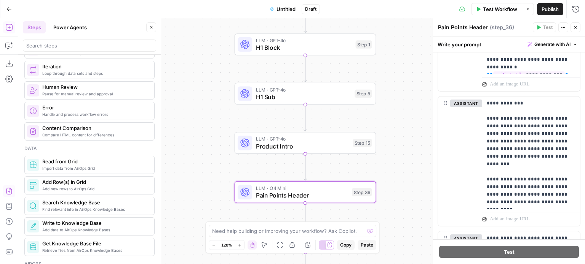
scroll to position [137, 0]
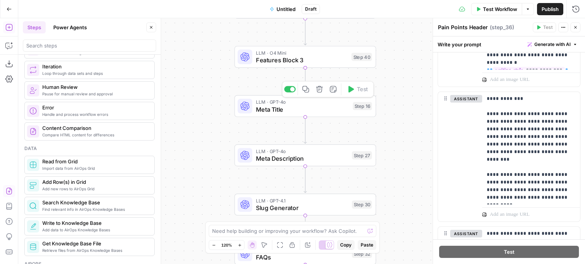
click at [310, 104] on span "LLM · GPT-4o" at bounding box center [302, 102] width 93 height 7
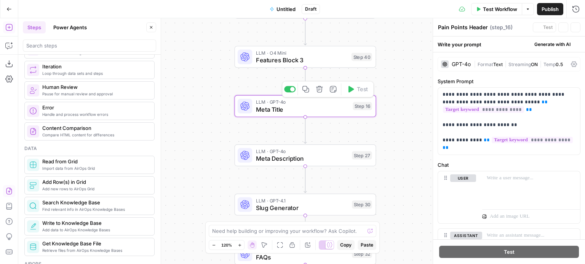
type textarea "Meta Title"
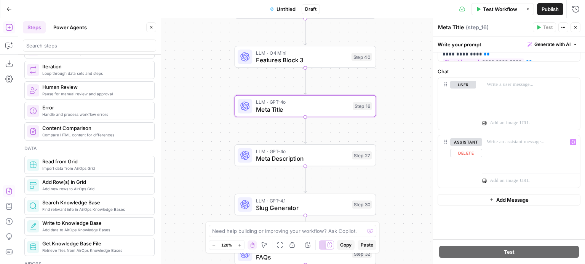
scroll to position [0, 0]
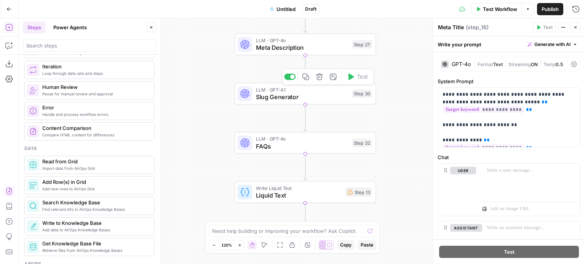
click at [307, 143] on span "FAQs" at bounding box center [302, 146] width 92 height 9
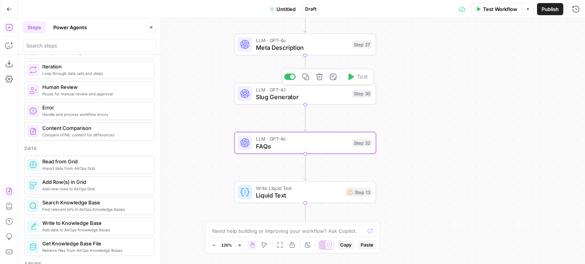
click at [361, 156] on div "Workflow Set Inputs Inputs LLM · GPT-4o Mini Search Preview Reference Analysis …" at bounding box center [301, 141] width 566 height 246
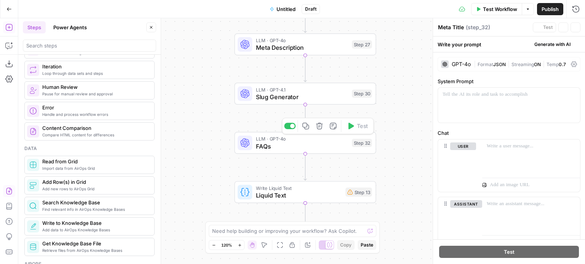
type textarea "FAQs"
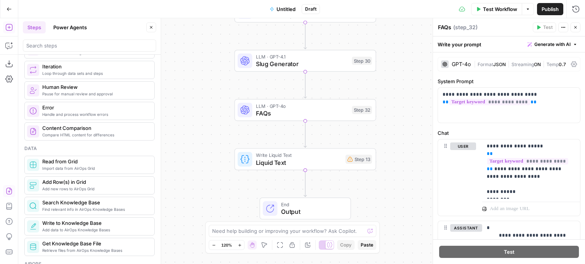
click at [324, 161] on span "Liquid Text" at bounding box center [299, 162] width 86 height 9
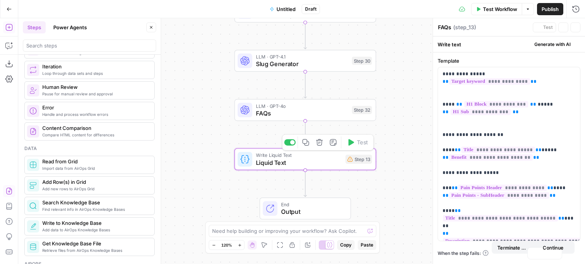
type textarea "Liquid Text"
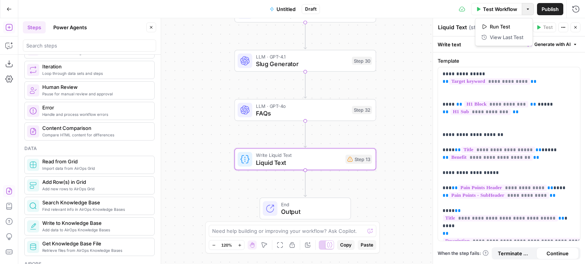
click at [527, 11] on button "Options" at bounding box center [527, 9] width 12 height 12
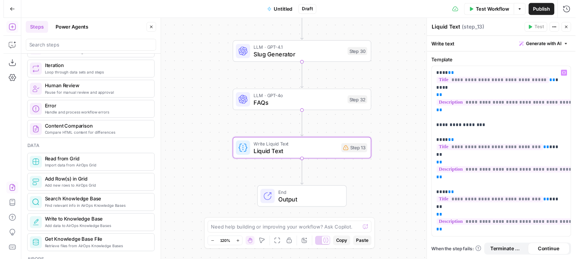
scroll to position [372, 0]
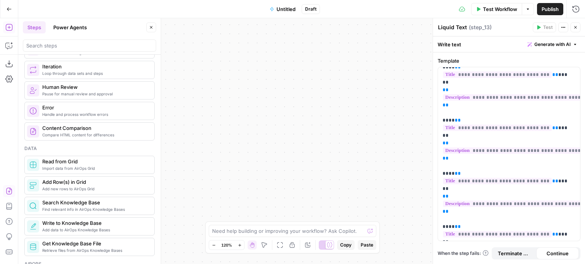
click at [290, 6] on span "Untitled" at bounding box center [285, 9] width 19 height 8
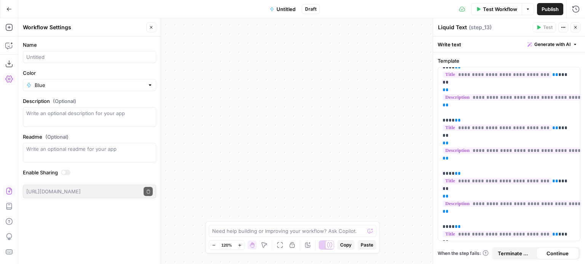
click at [87, 53] on div at bounding box center [89, 57] width 133 height 12
type input "BTE Landing Page"
click at [207, 66] on div "Workflow Set Inputs Inputs LLM · GPT-4o Mini Search Preview Reference Analysis …" at bounding box center [301, 141] width 566 height 246
click at [527, 6] on button "Options" at bounding box center [527, 9] width 12 height 12
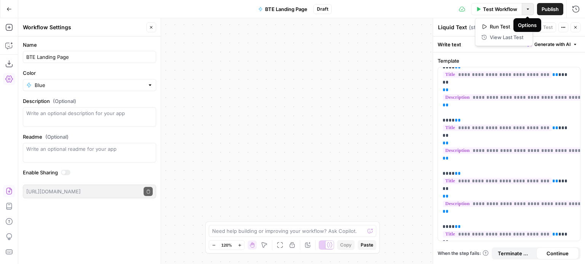
click at [527, 10] on icon "button" at bounding box center [527, 9] width 5 height 5
click at [526, 4] on button "Options" at bounding box center [527, 9] width 12 height 12
click at [493, 14] on button "Test Workflow" at bounding box center [496, 9] width 51 height 12
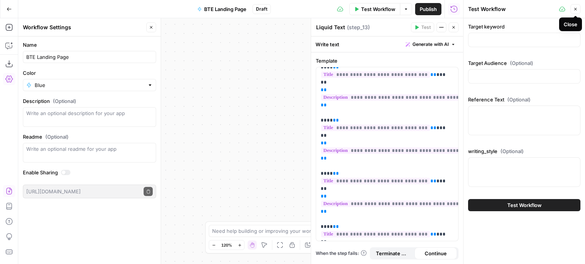
click at [575, 8] on icon "button" at bounding box center [575, 9] width 5 height 5
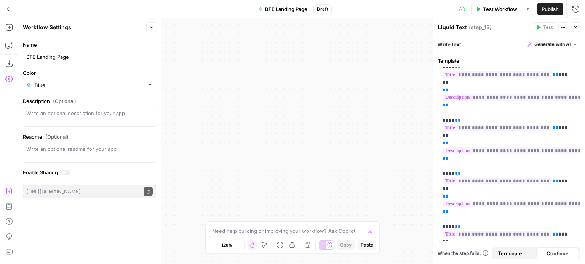
click at [538, 9] on button "Publish" at bounding box center [550, 9] width 26 height 12
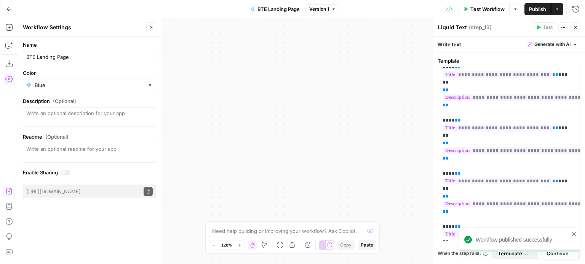
click at [493, 4] on button "Test Workflow" at bounding box center [483, 9] width 51 height 12
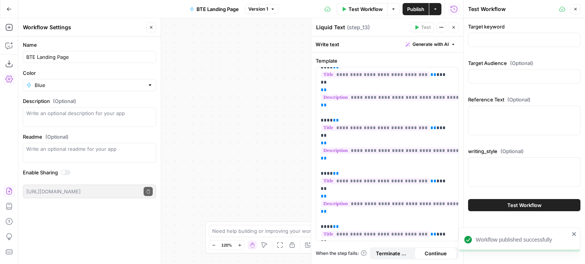
click at [493, 35] on div at bounding box center [524, 40] width 112 height 14
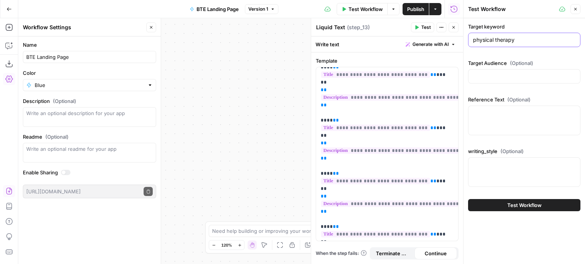
type input "physical therapy"
click at [502, 157] on div "writing_style (Optional)" at bounding box center [524, 169] width 112 height 43
click at [503, 161] on textarea "writing_style (Optional)" at bounding box center [524, 165] width 102 height 8
type textarea "snarky"
click at [510, 78] on input "Target Audience (Optional)" at bounding box center [524, 77] width 102 height 8
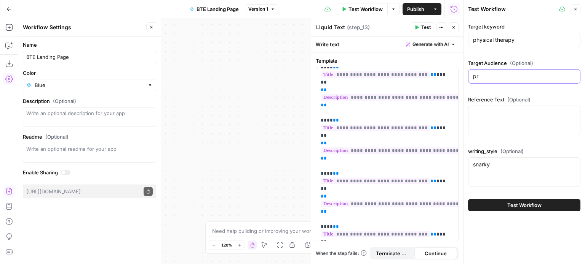
type input "p"
type input "b2b professionals"
click at [495, 97] on label "Reference Text (Optional)" at bounding box center [524, 100] width 112 height 8
click at [495, 109] on textarea "Reference Text (Optional)" at bounding box center [524, 113] width 102 height 8
click at [495, 97] on label "Reference Text (Optional)" at bounding box center [524, 100] width 112 height 8
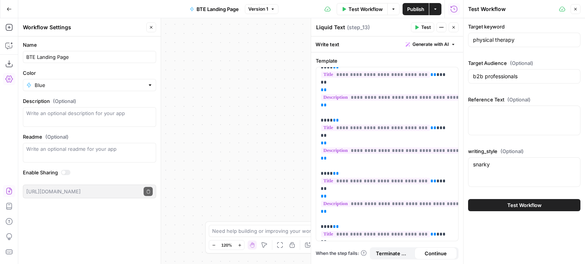
click at [495, 109] on textarea "Reference Text (Optional)" at bounding box center [524, 113] width 102 height 8
click at [495, 97] on label "Reference Text (Optional)" at bounding box center [524, 100] width 112 height 8
click at [495, 109] on textarea "Reference Text (Optional)" at bounding box center [524, 113] width 102 height 8
click at [237, 79] on div "Workflow Set Inputs Inputs LLM · GPT-4o Mini Search Preview Reference Analysis …" at bounding box center [240, 141] width 444 height 246
click at [277, 245] on icon "button" at bounding box center [280, 245] width 6 height 6
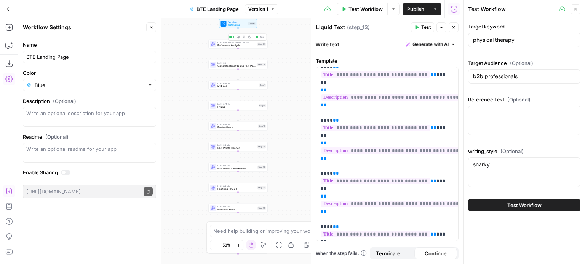
click at [231, 47] on div "LLM · GPT-4o Mini Search Preview Reference Analysis Step 34 Copy step Delete st…" at bounding box center [238, 44] width 59 height 9
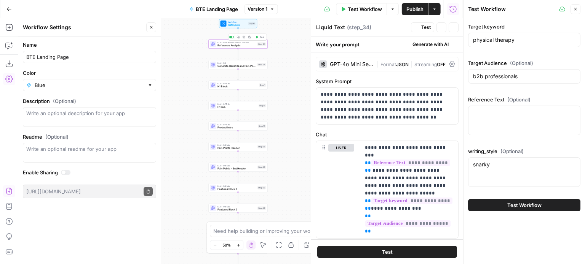
type textarea "Reference Analysis"
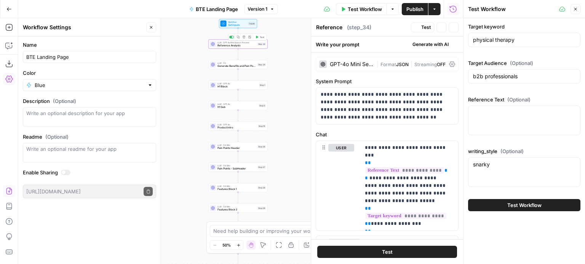
click at [231, 45] on span "Reference Analysis" at bounding box center [236, 46] width 38 height 4
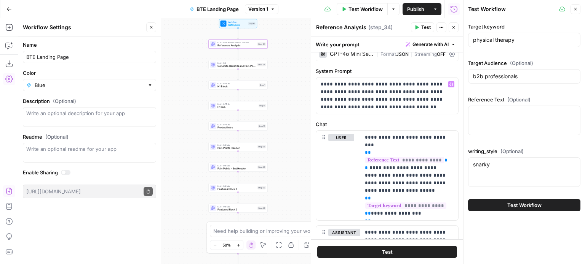
scroll to position [17, 0]
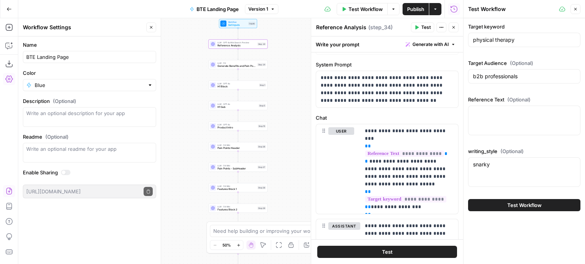
click at [248, 48] on div "LLM · GPT-4o Mini Search Preview Reference Analysis Step 34" at bounding box center [238, 44] width 59 height 9
click at [245, 45] on span "Reference Analysis" at bounding box center [236, 46] width 38 height 4
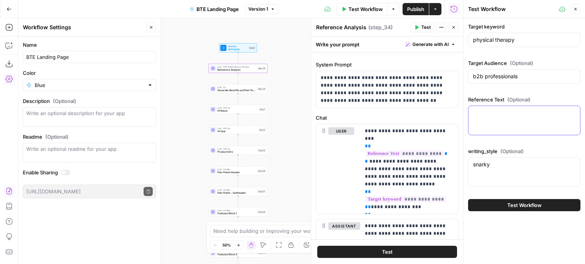
click at [486, 115] on textarea "Reference Text (Optional)" at bounding box center [524, 113] width 102 height 8
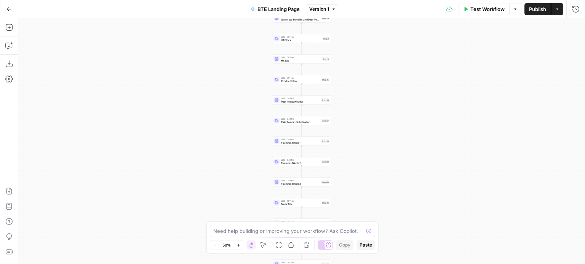
click at [13, 10] on button "Go Back" at bounding box center [9, 9] width 14 height 14
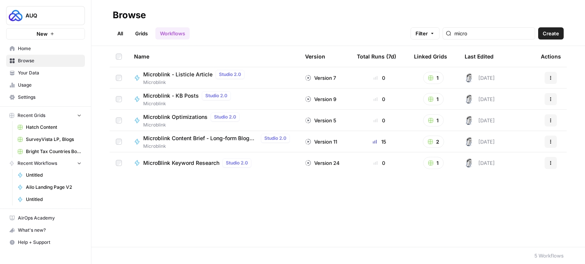
click at [467, 38] on div "micro" at bounding box center [488, 33] width 92 height 12
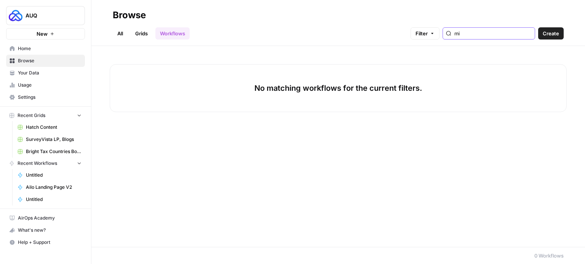
type input "m"
type input "alio"
click at [52, 73] on span "Your Data" at bounding box center [50, 73] width 64 height 7
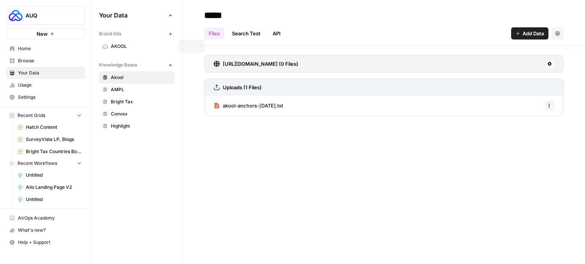
click at [59, 61] on span "Browse" at bounding box center [50, 60] width 64 height 7
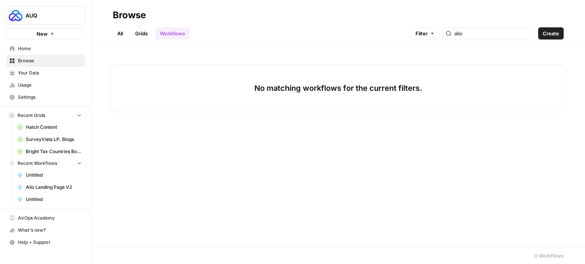
click at [126, 33] on link "All" at bounding box center [120, 33] width 15 height 12
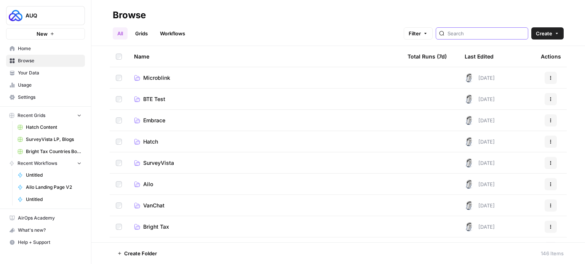
click at [481, 37] on input "search" at bounding box center [485, 34] width 77 height 8
type input "alio"
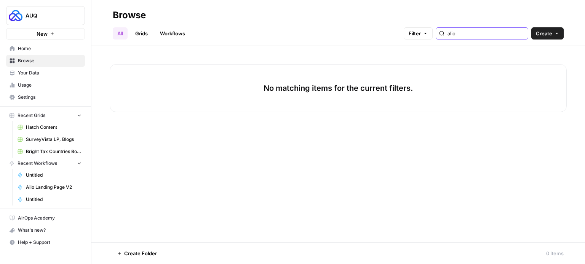
click at [518, 32] on input "alio" at bounding box center [485, 34] width 77 height 8
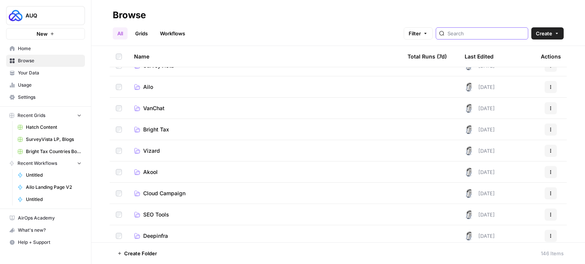
scroll to position [92, 0]
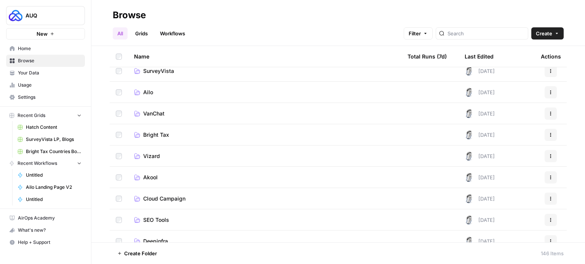
click at [154, 96] on link "Ailo" at bounding box center [264, 93] width 261 height 8
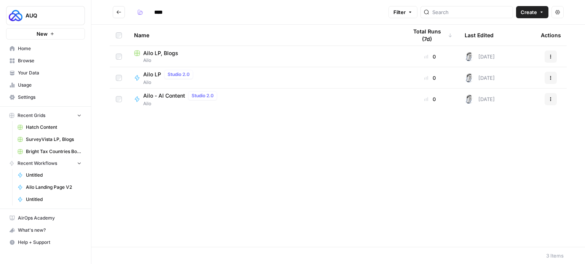
click at [117, 11] on icon "Go back" at bounding box center [118, 12] width 5 height 5
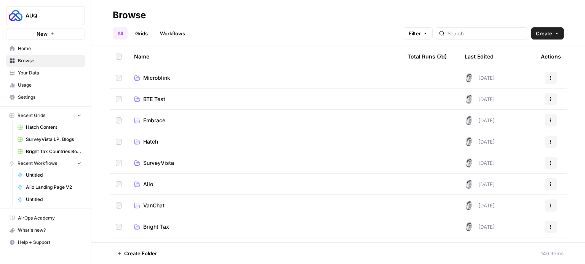
click at [458, 32] on div at bounding box center [481, 33] width 92 height 12
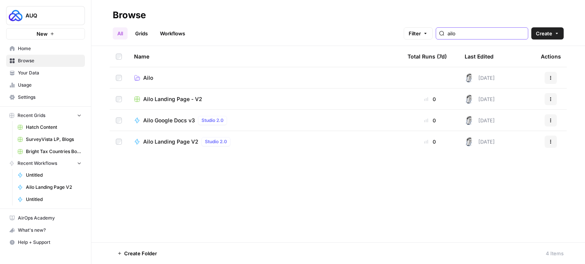
type input "ailo"
click at [158, 102] on span "Ailo Landing Page - V2" at bounding box center [172, 100] width 59 height 8
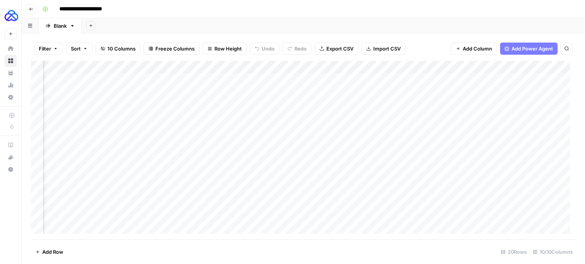
scroll to position [0, 87]
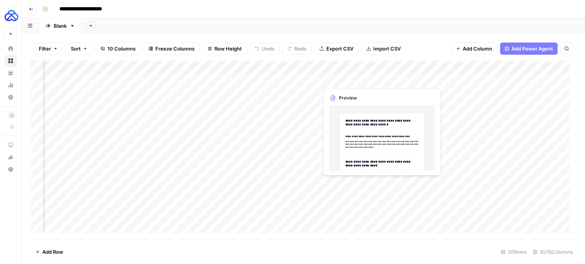
click at [412, 80] on div "Add Column" at bounding box center [303, 150] width 545 height 179
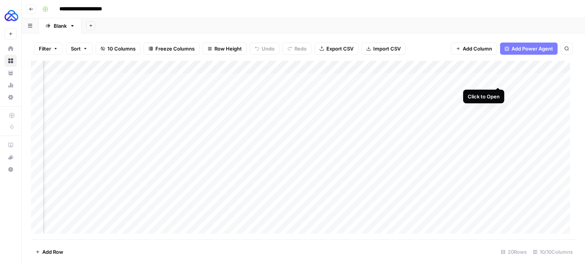
click at [496, 80] on div "Add Column" at bounding box center [303, 150] width 545 height 179
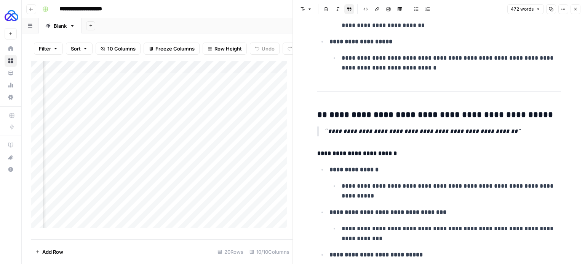
scroll to position [0, 476]
click at [167, 88] on div "Add Column" at bounding box center [161, 147] width 261 height 173
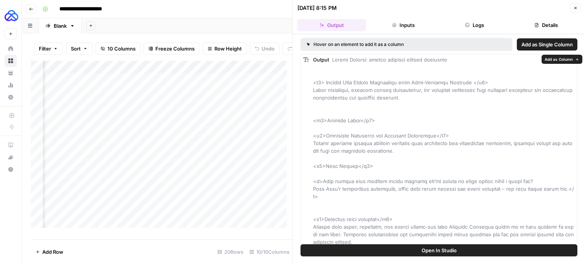
click at [397, 30] on button "Inputs" at bounding box center [403, 25] width 68 height 12
